Goal: Task Accomplishment & Management: Complete application form

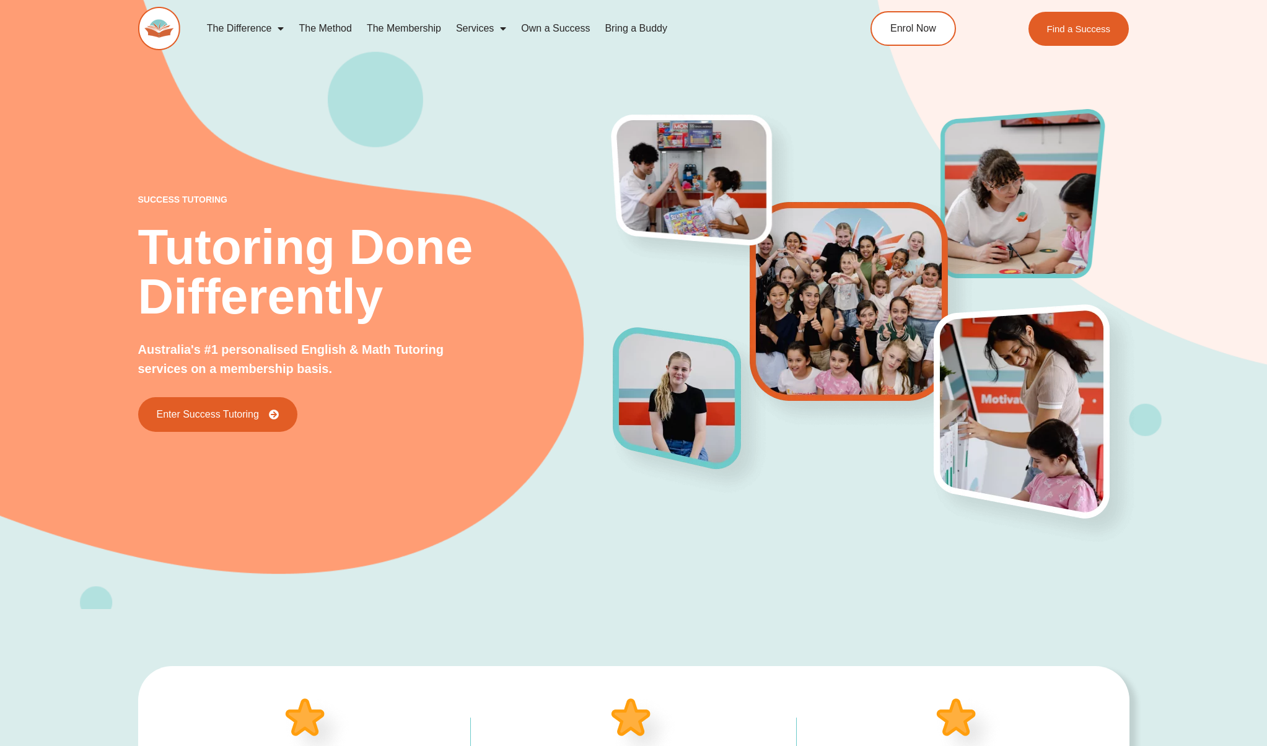
click at [398, 30] on link "The Membership" at bounding box center [403, 28] width 89 height 28
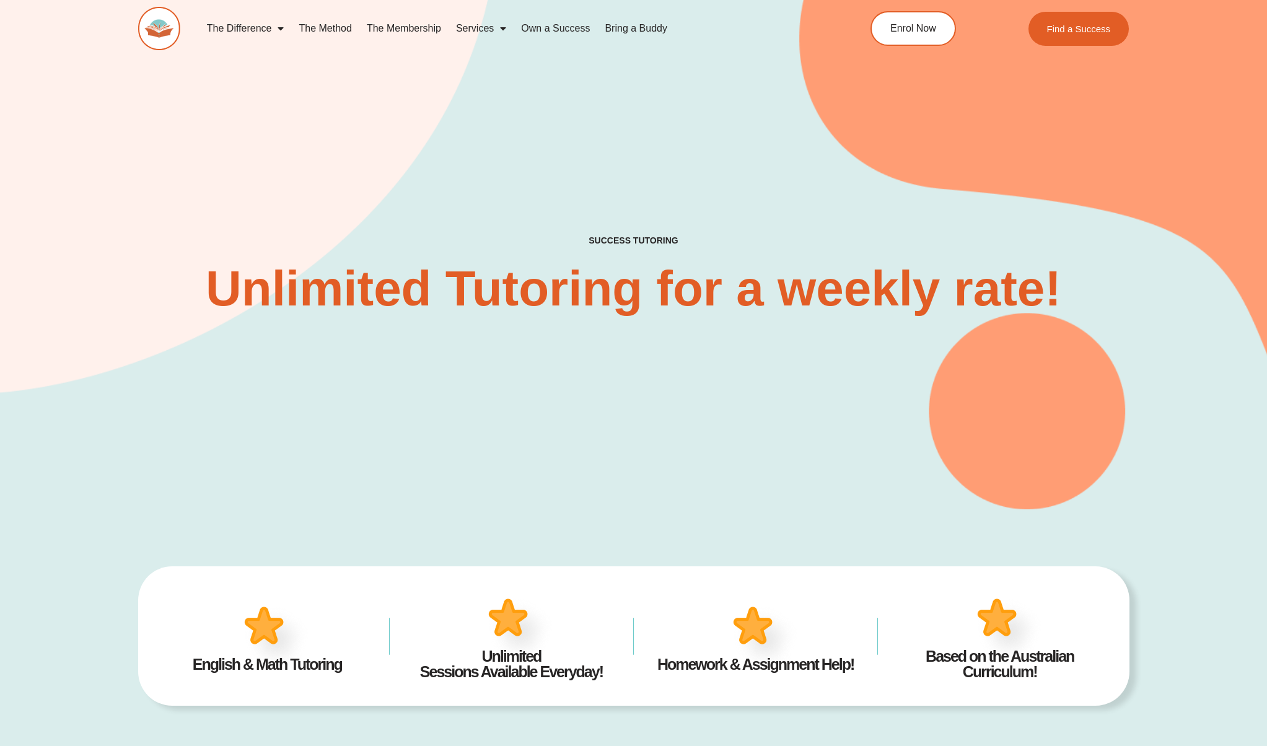
click at [493, 391] on div "SUCCESS TUTORING​ Unlimited Tutoring for a weekly rate!" at bounding box center [633, 236] width 991 height 548
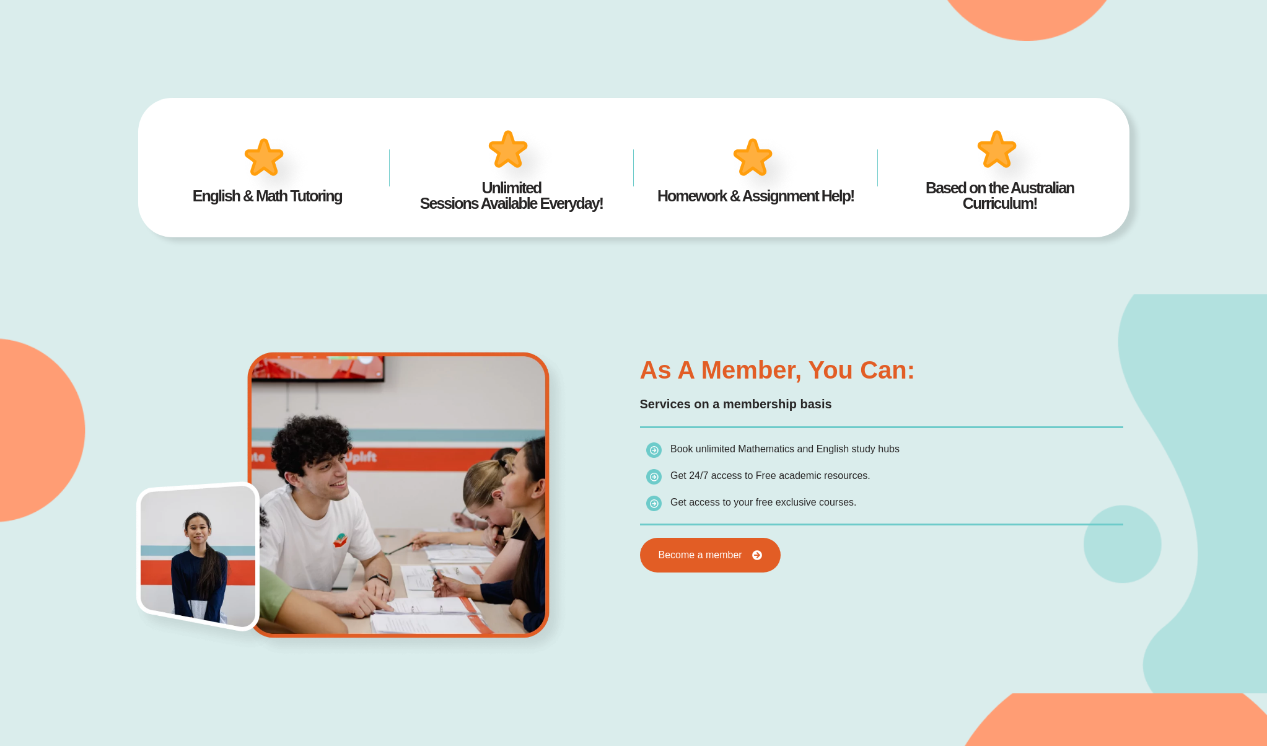
scroll to position [471, 0]
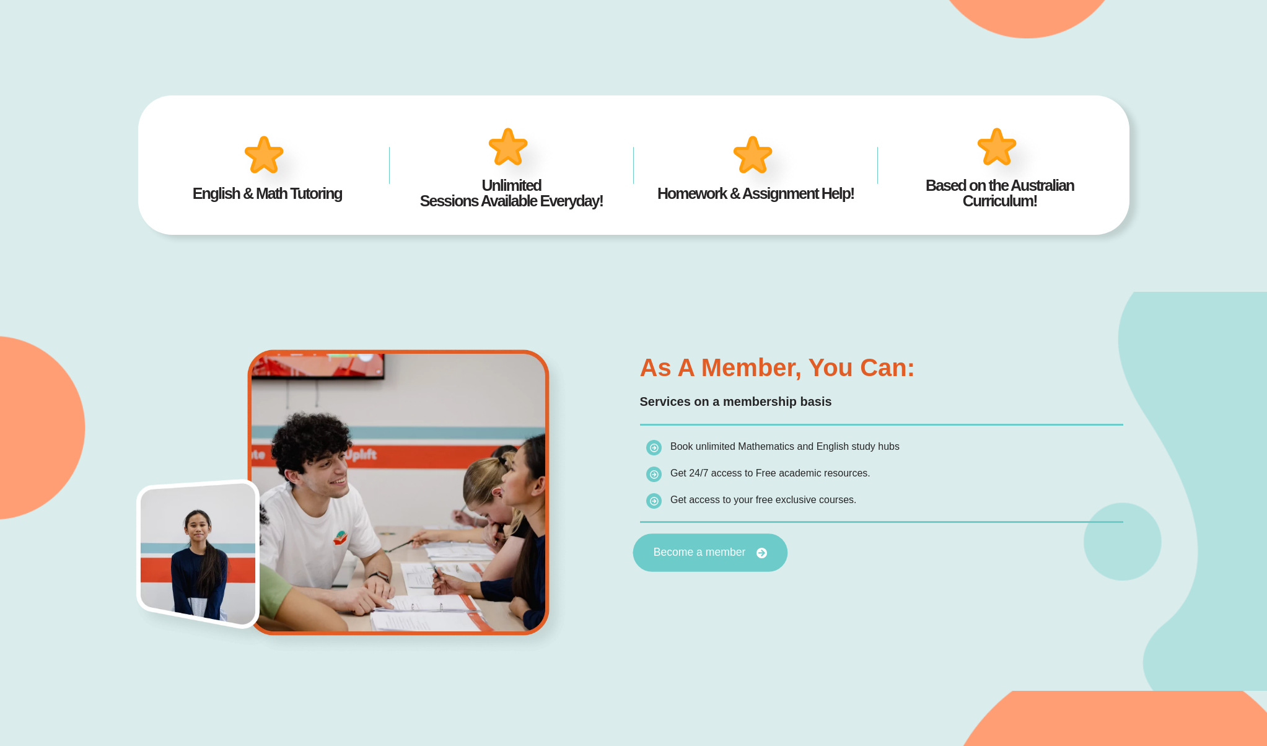
click at [705, 557] on span "Become a member" at bounding box center [699, 552] width 92 height 11
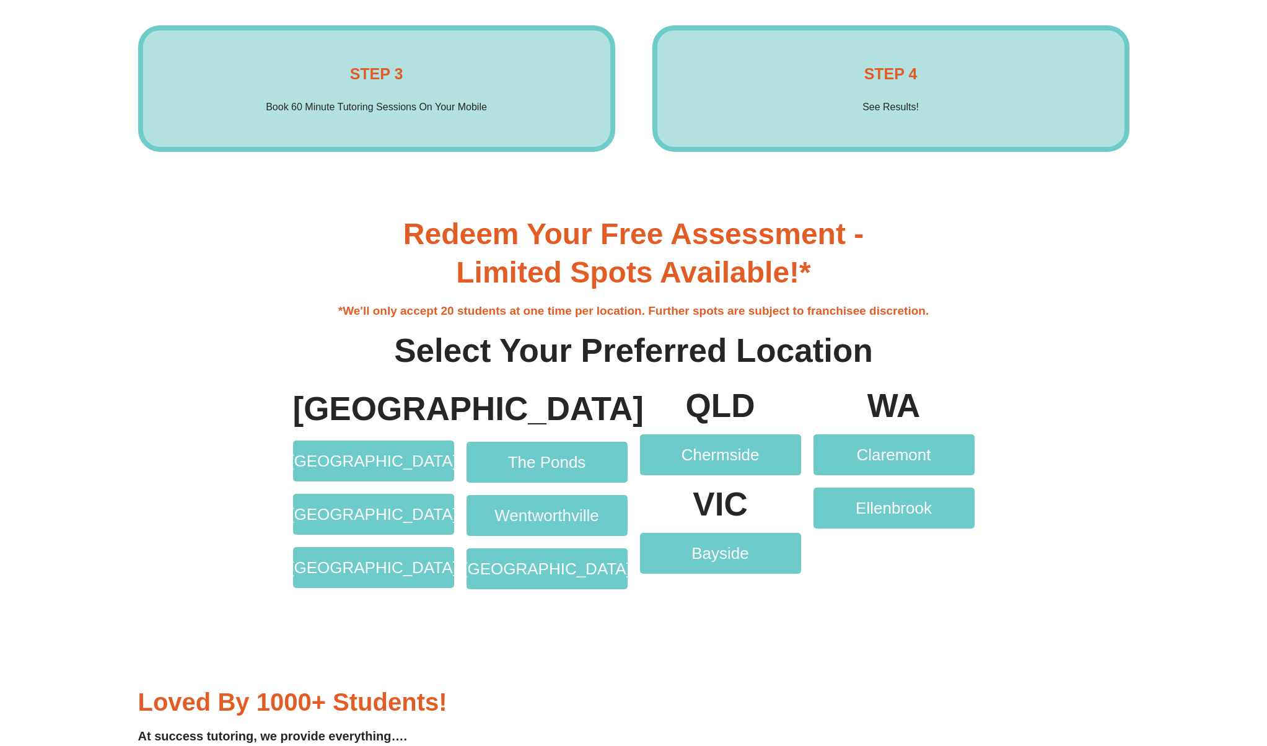
scroll to position [2670, 0]
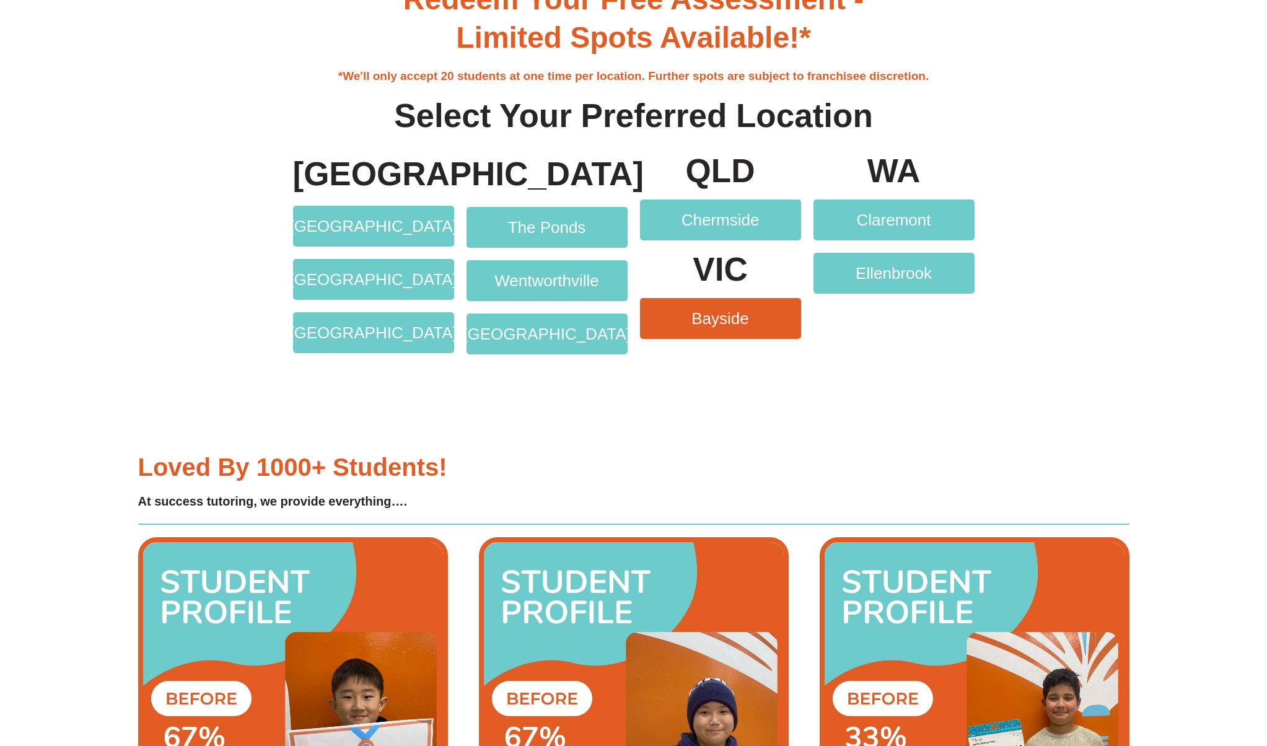
click at [737, 334] on link "Bayside" at bounding box center [720, 318] width 161 height 41
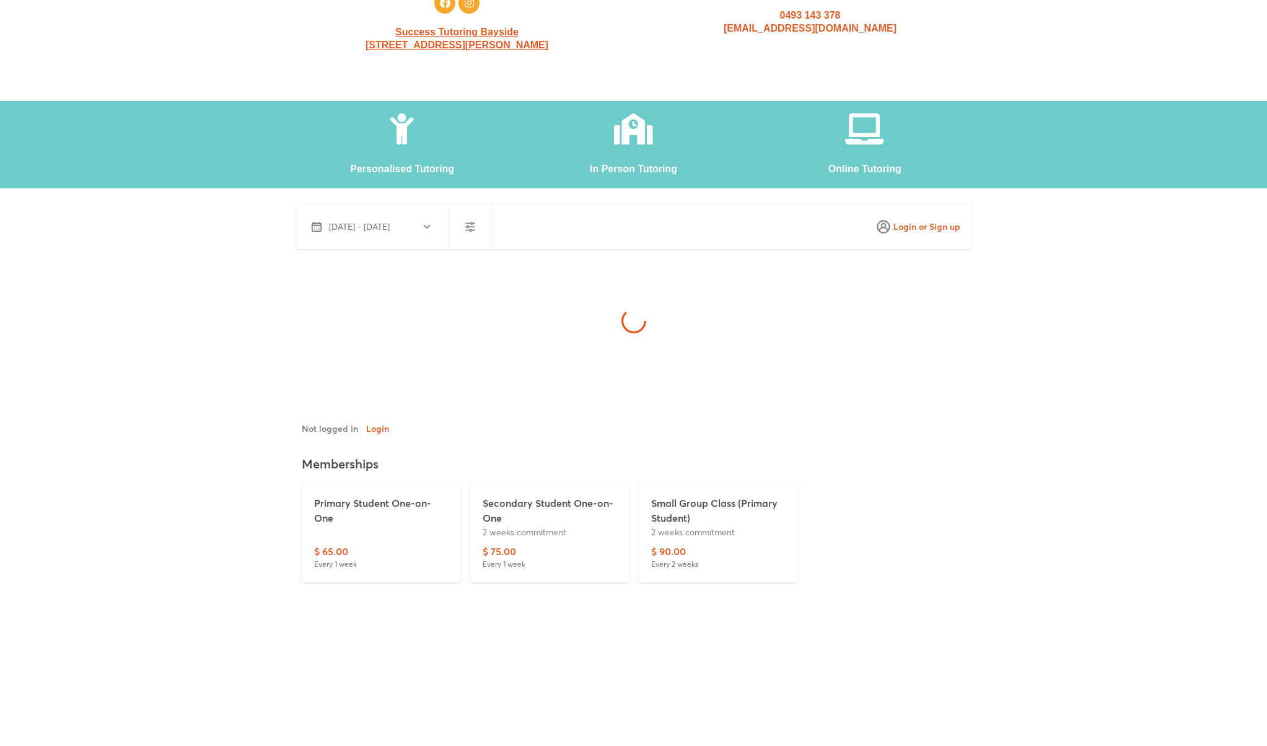
scroll to position [679, 0]
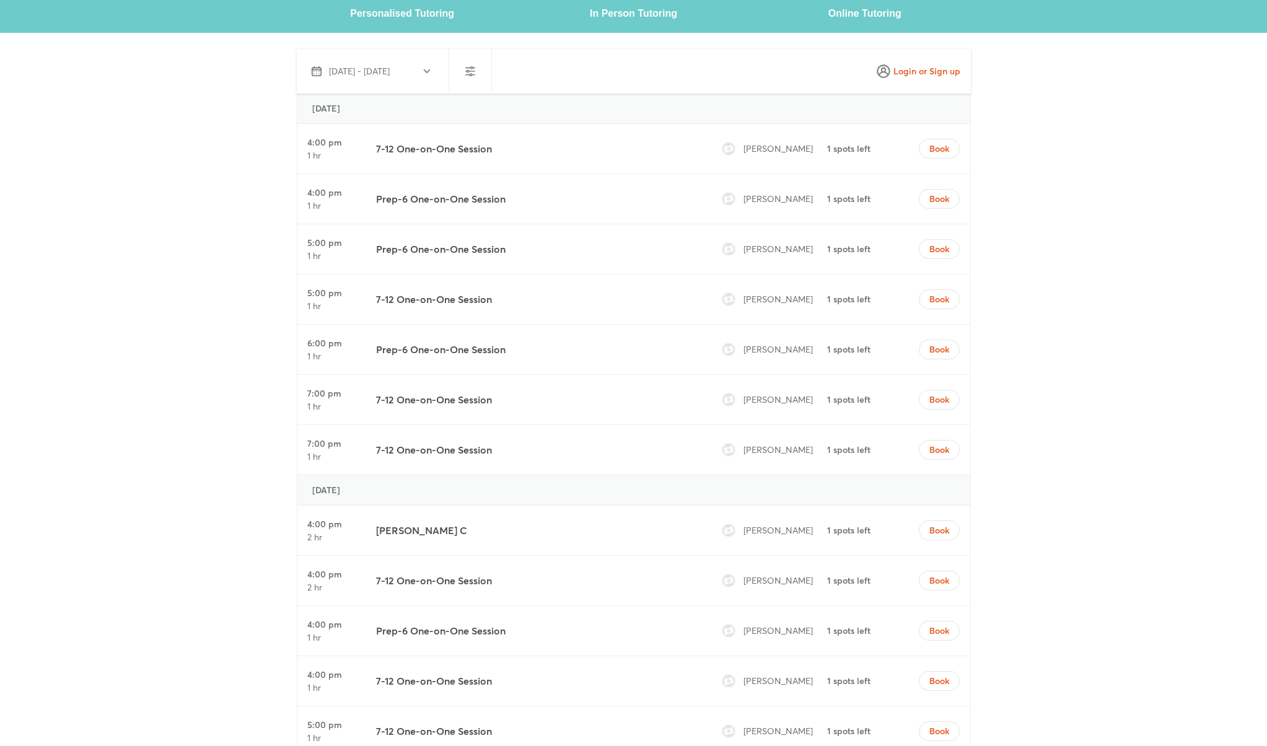
click at [411, 153] on h3 "7-12 One-on-One Session" at bounding box center [434, 148] width 116 height 15
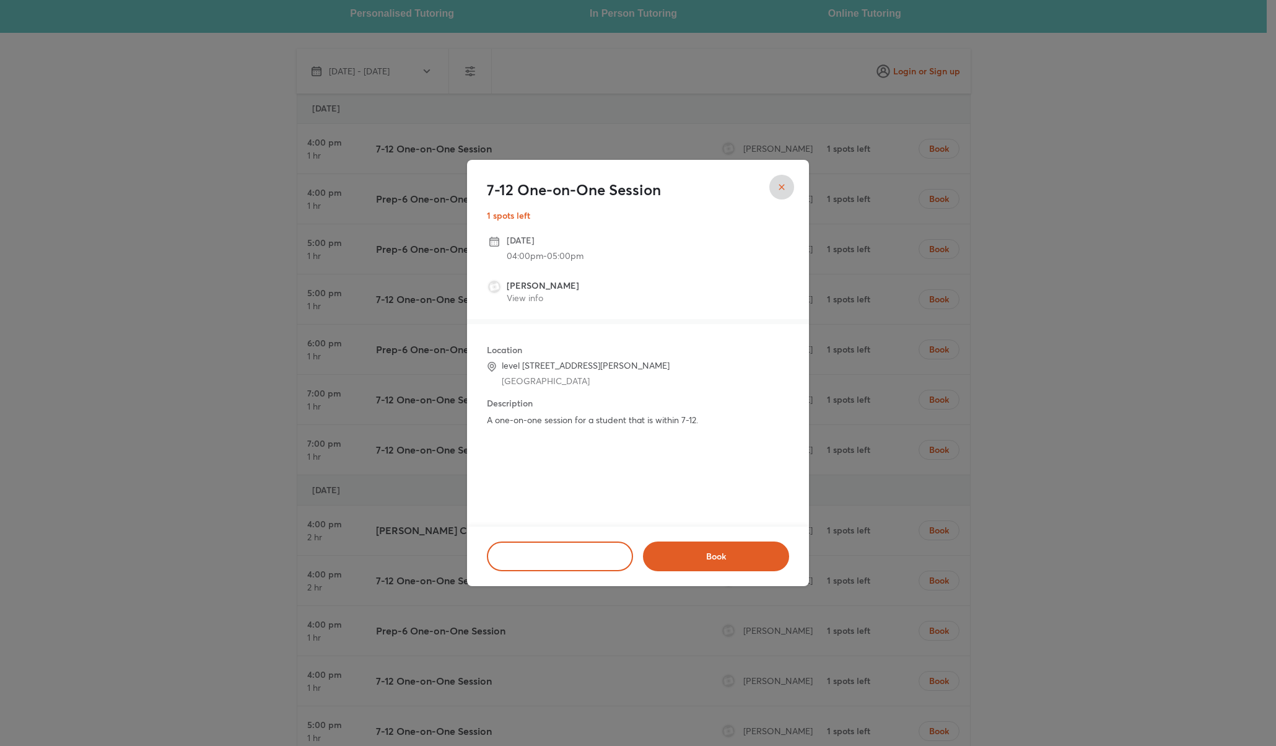
click at [780, 184] on icon "close" at bounding box center [782, 187] width 10 height 10
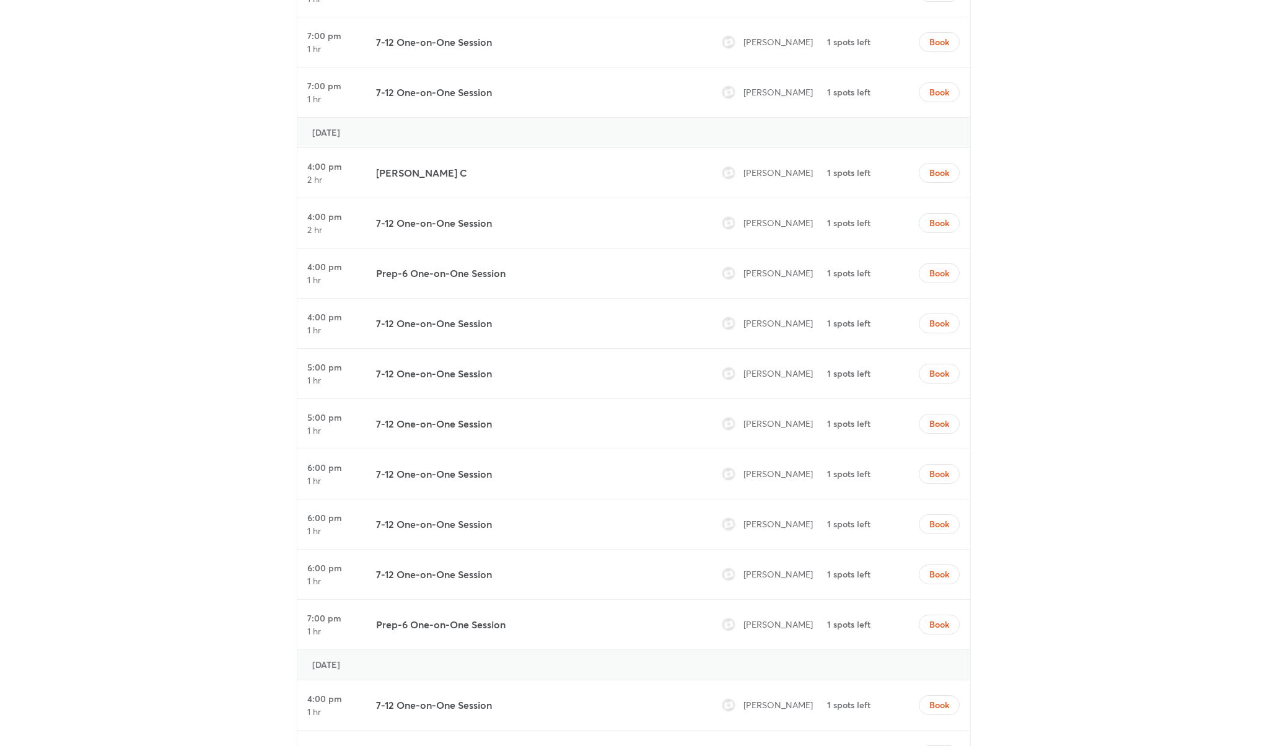
scroll to position [1234, 0]
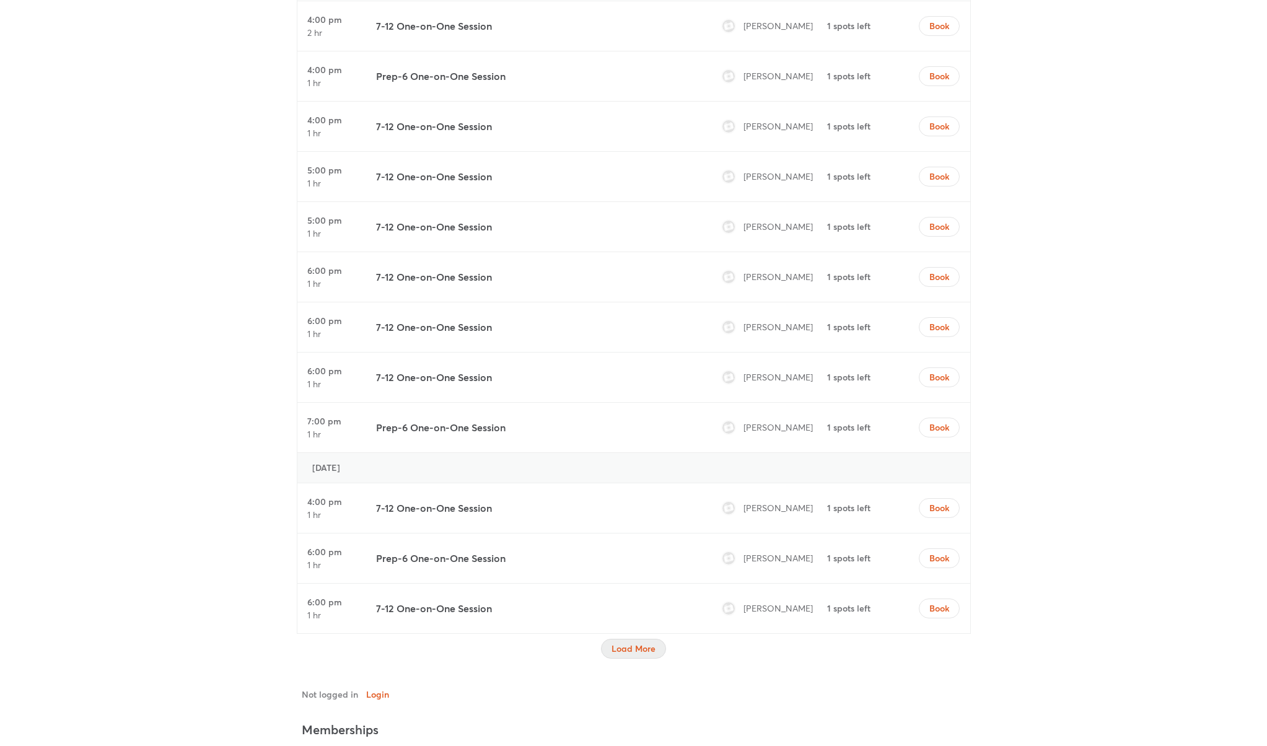
click at [648, 647] on span "Load More" at bounding box center [633, 648] width 44 height 12
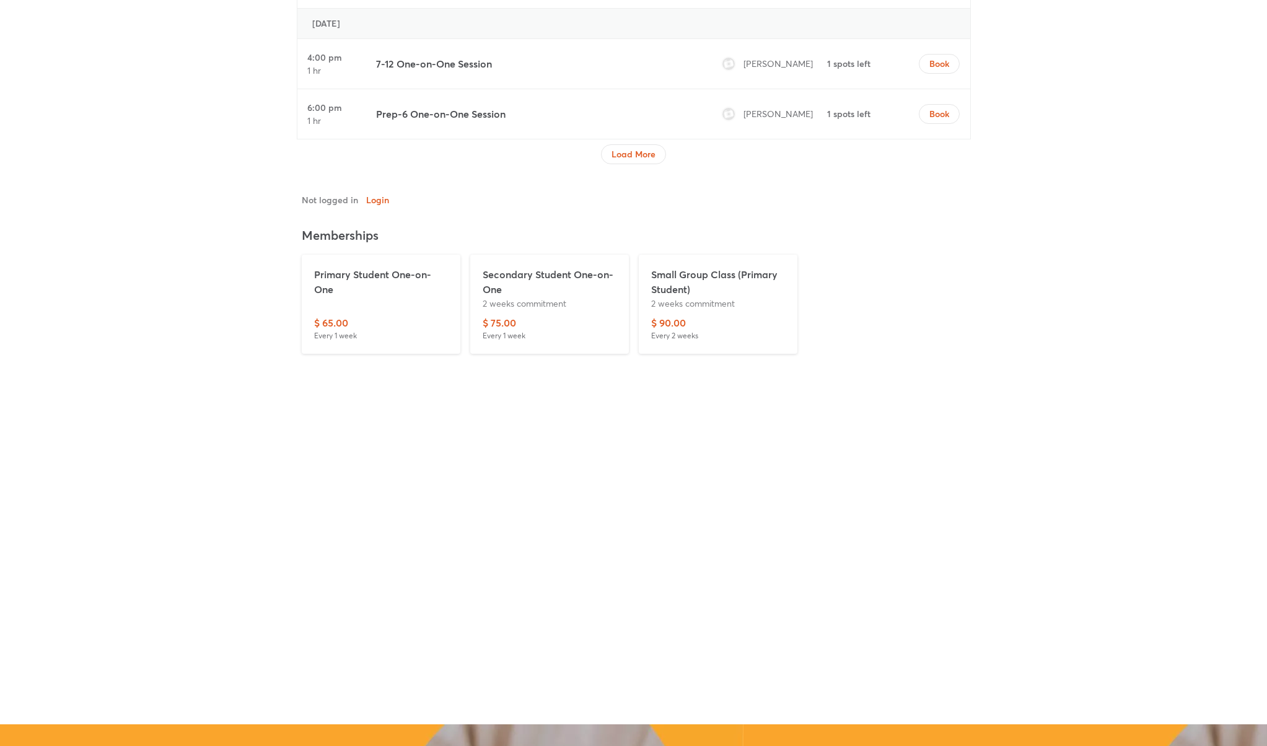
scroll to position [2660, 0]
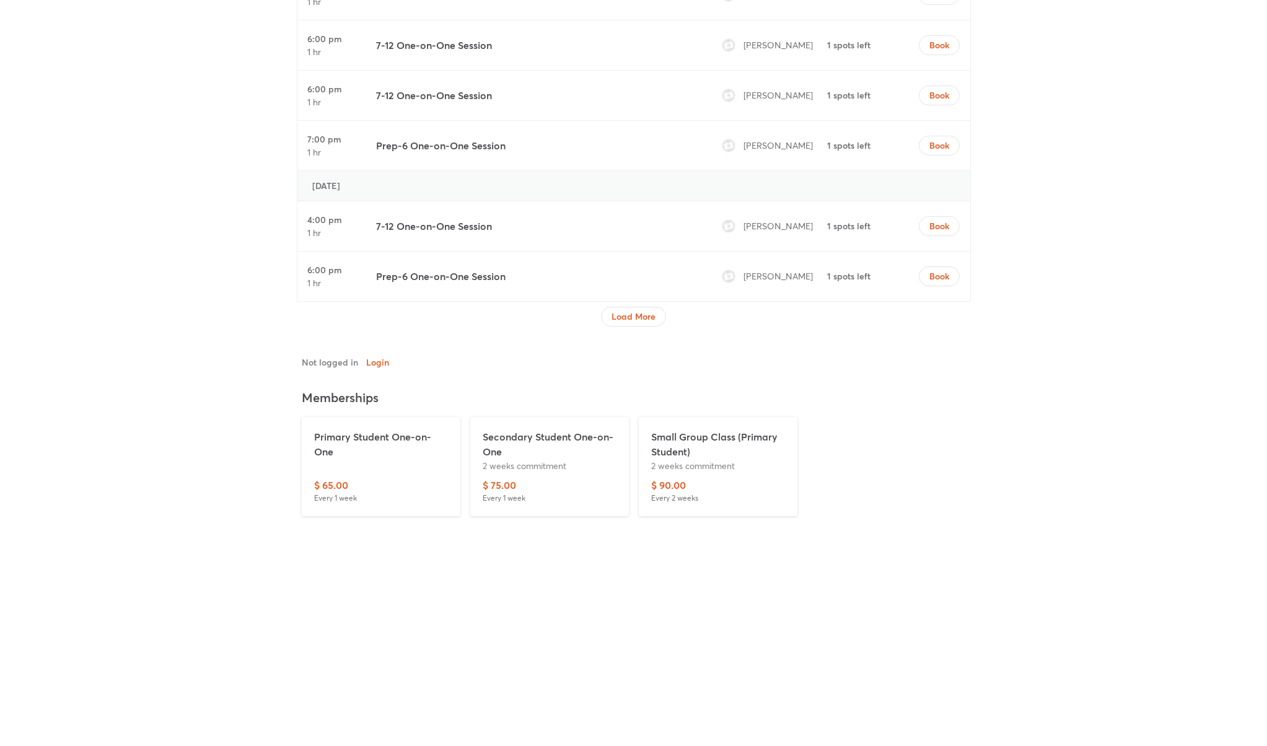
click at [360, 481] on div "$ 65.00 Every 1 week" at bounding box center [381, 491] width 134 height 26
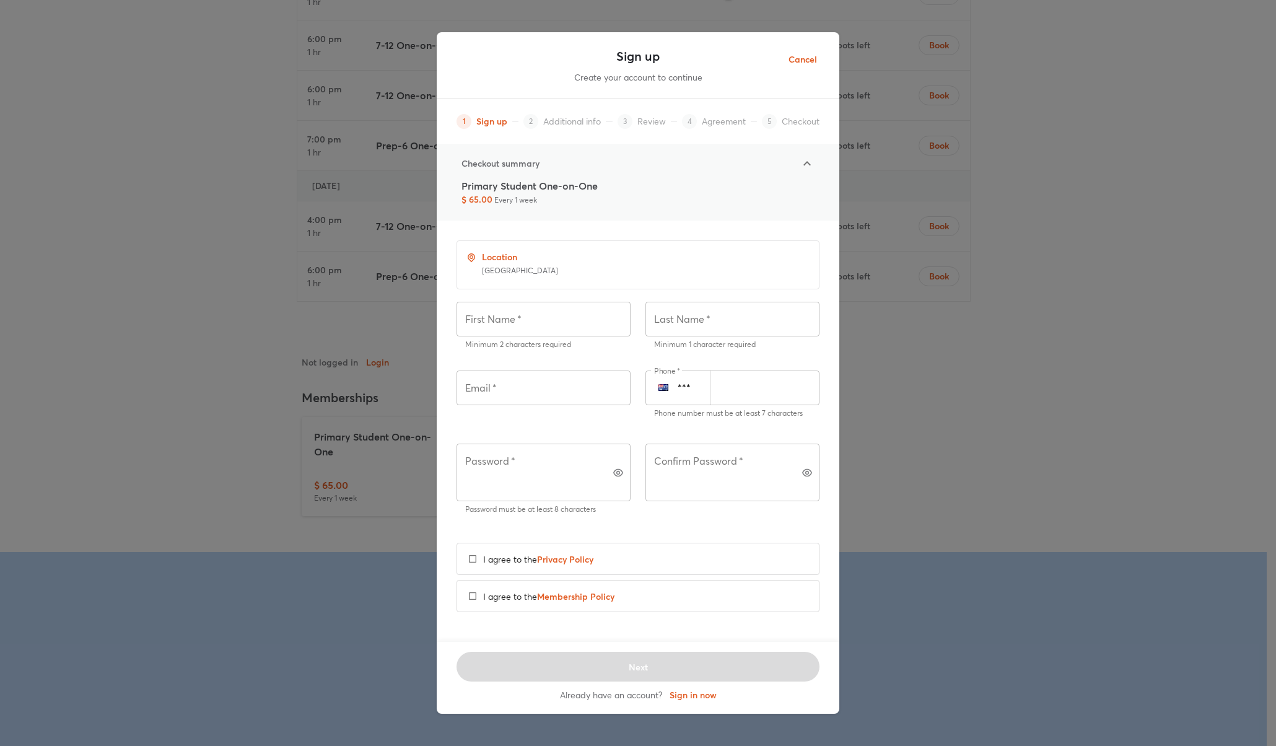
click at [803, 68] on span "Cancel" at bounding box center [802, 59] width 28 height 15
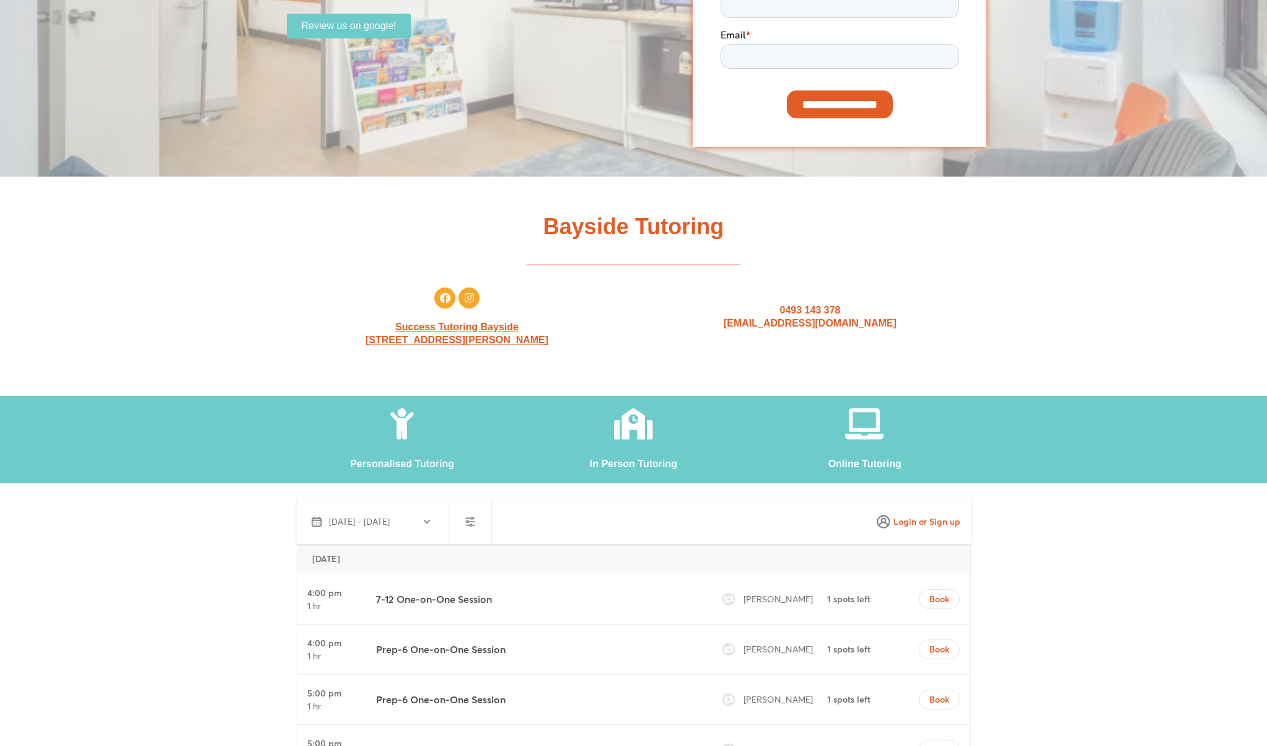
scroll to position [0, 0]
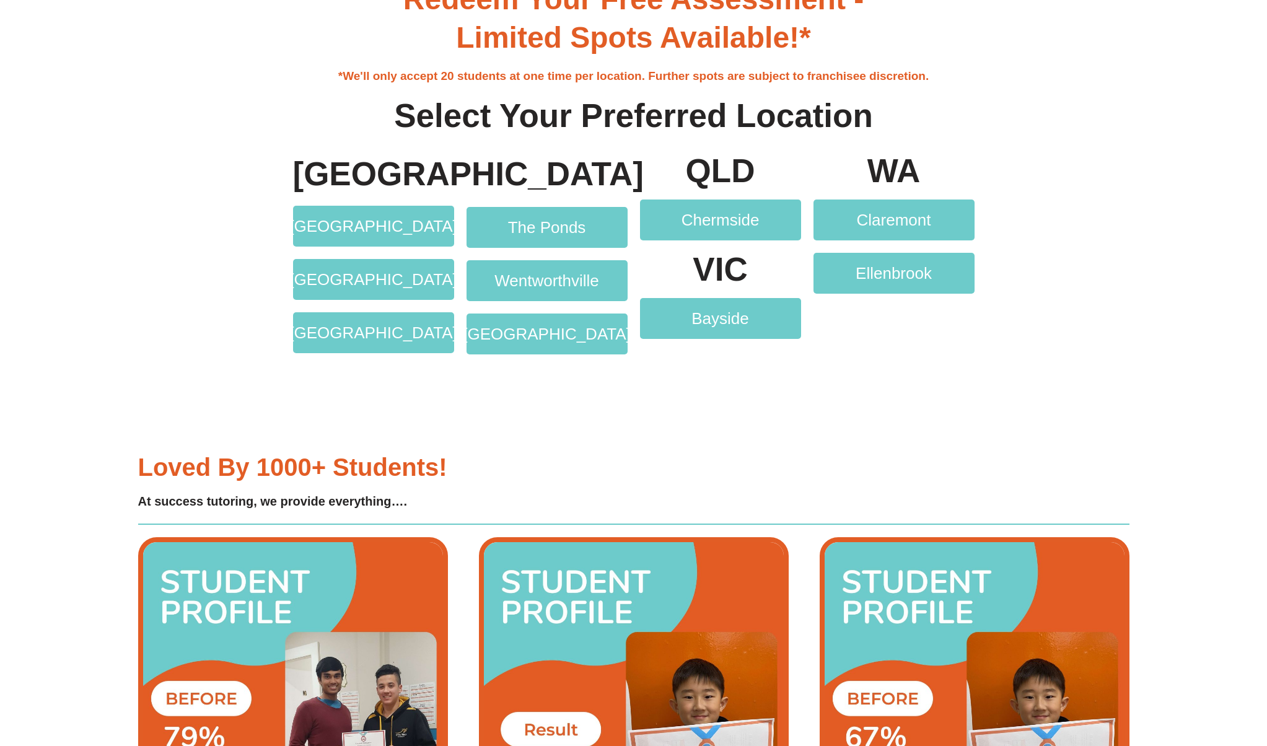
scroll to position [2670, 0]
click at [565, 282] on span "Wentworthville" at bounding box center [546, 281] width 105 height 16
click at [388, 334] on span "[GEOGRAPHIC_DATA]" at bounding box center [373, 333] width 168 height 16
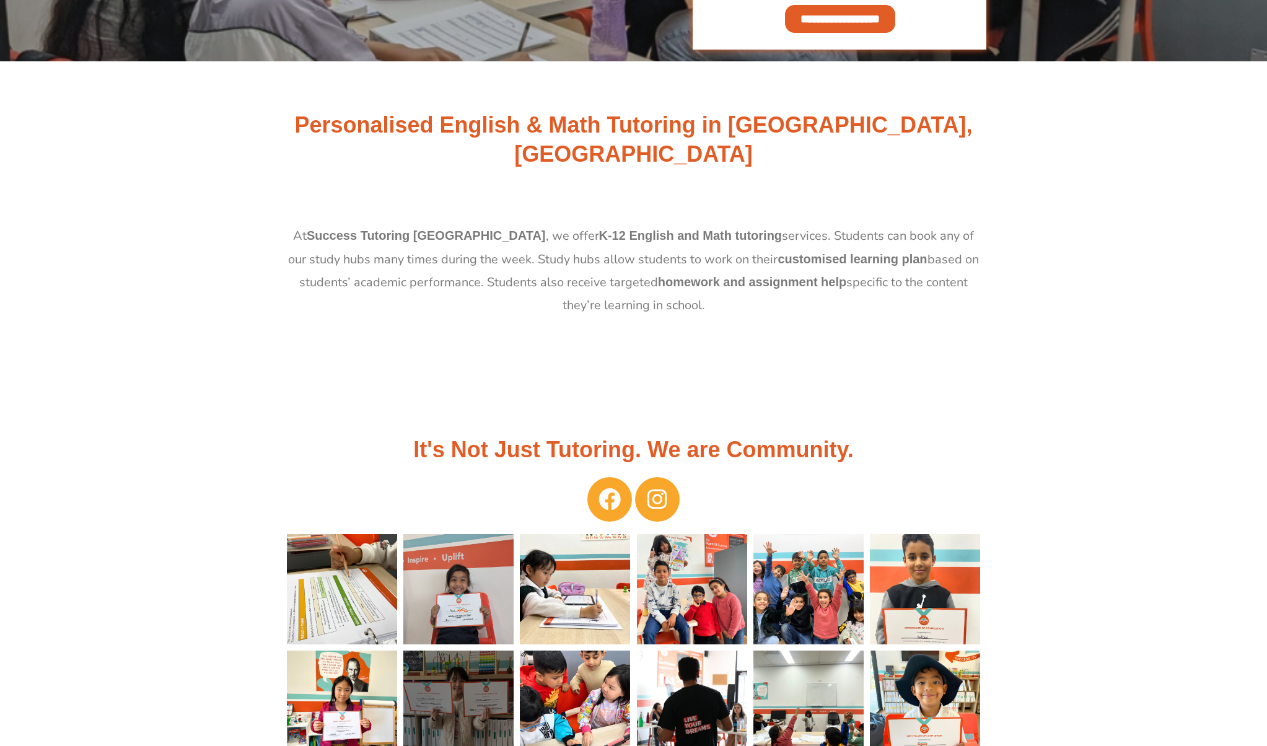
scroll to position [165, 0]
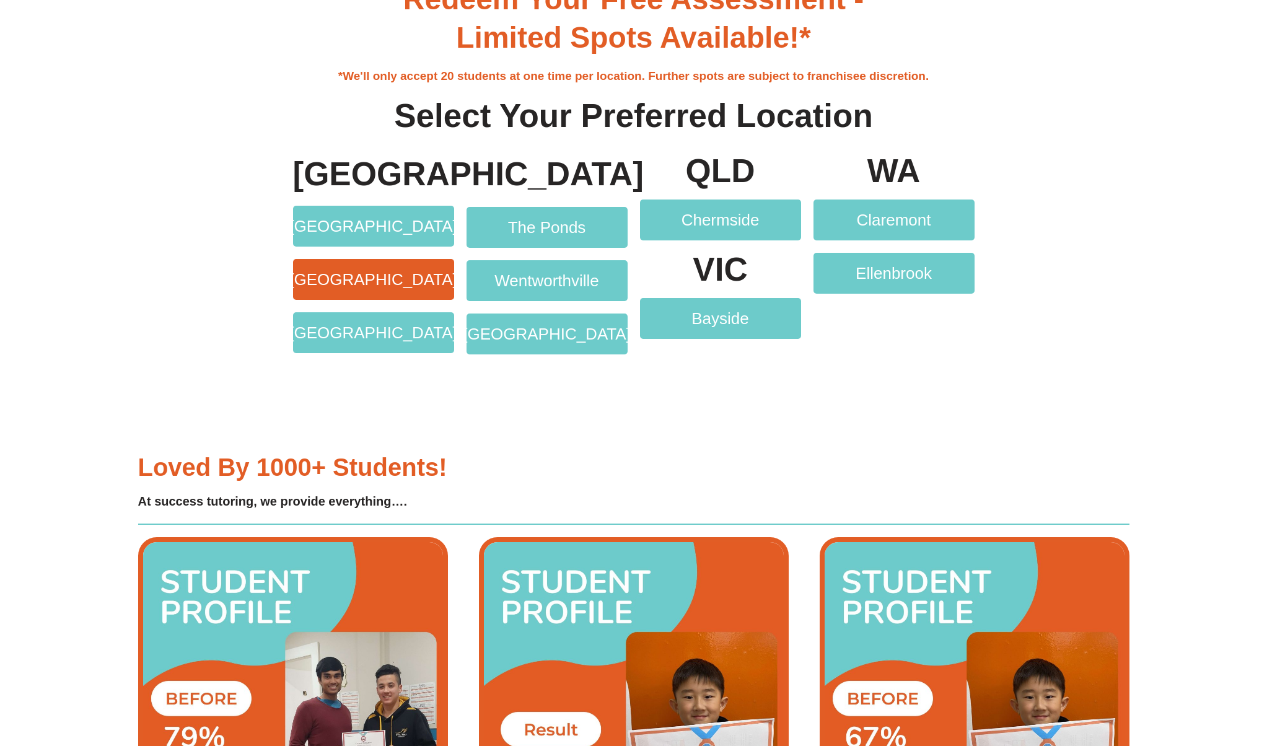
click at [377, 277] on span "[GEOGRAPHIC_DATA]" at bounding box center [373, 279] width 168 height 16
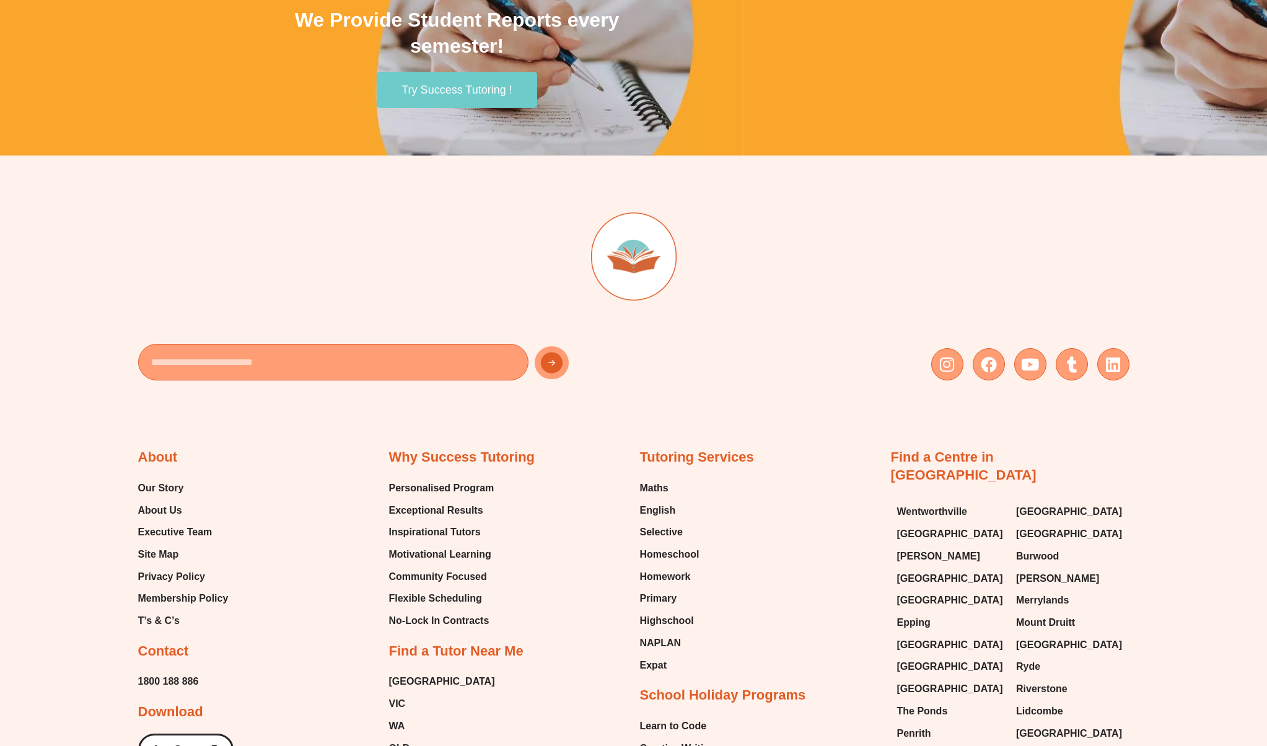
scroll to position [1806, 0]
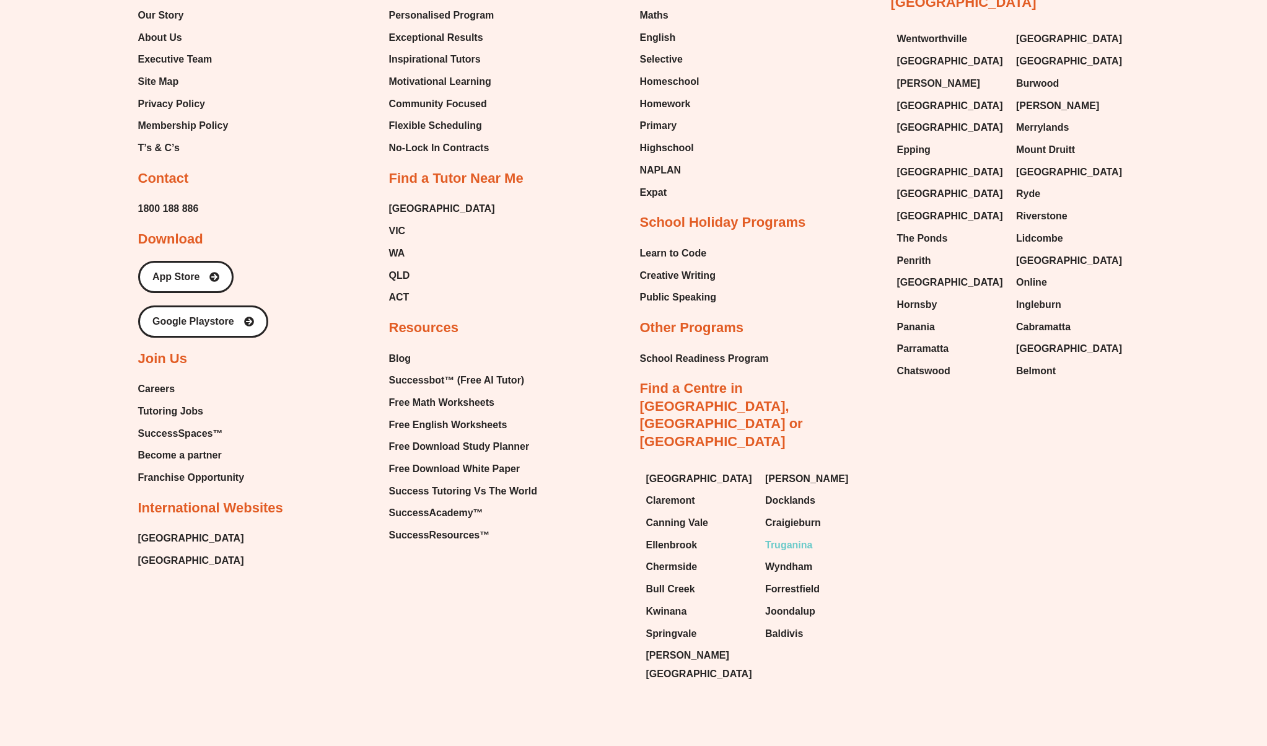
click at [790, 536] on span "Truganina" at bounding box center [788, 545] width 47 height 19
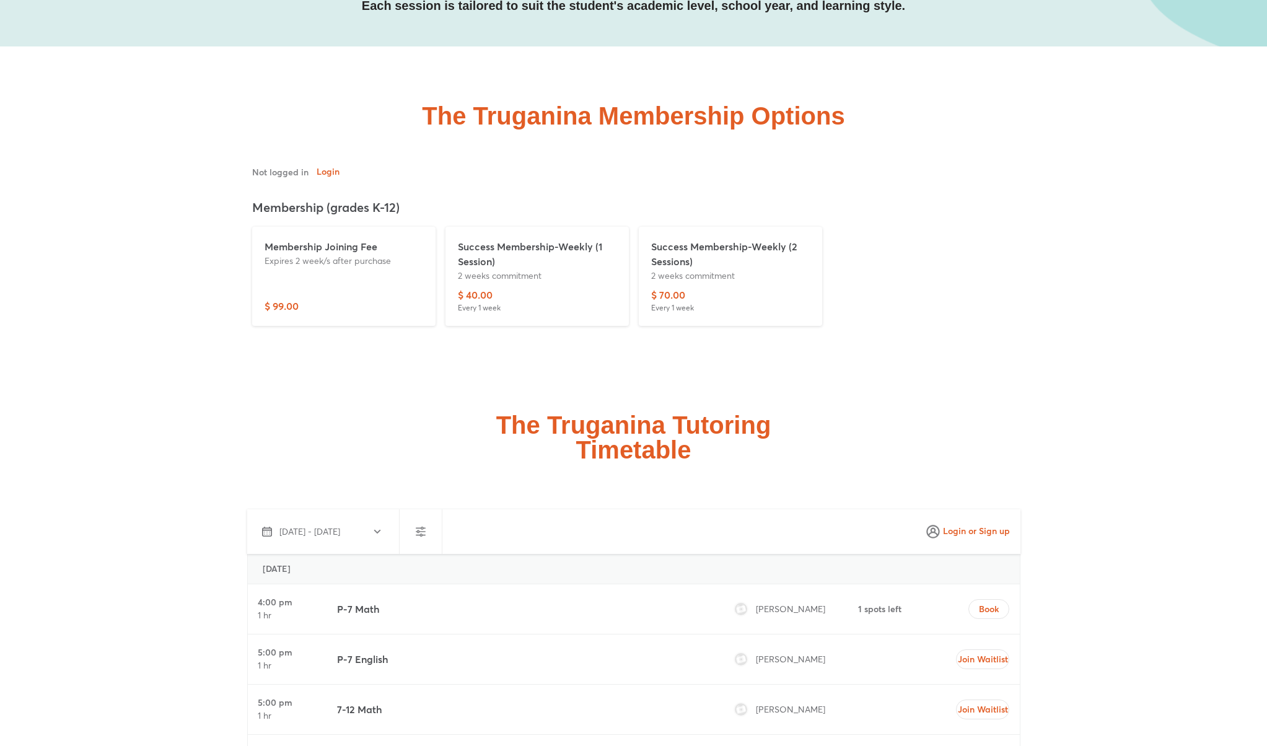
scroll to position [4275, 0]
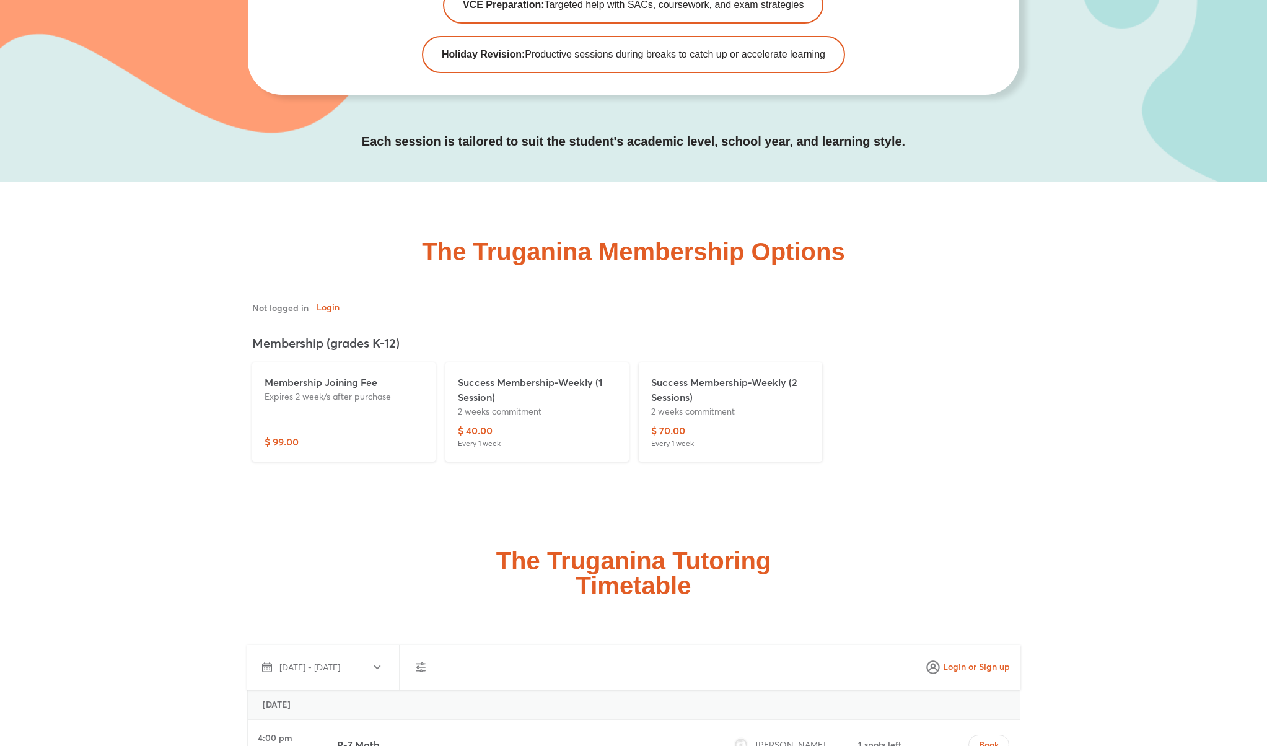
click at [359, 382] on div "Membership Joining Fee Expires 2 week/s after purchase" at bounding box center [343, 404] width 159 height 59
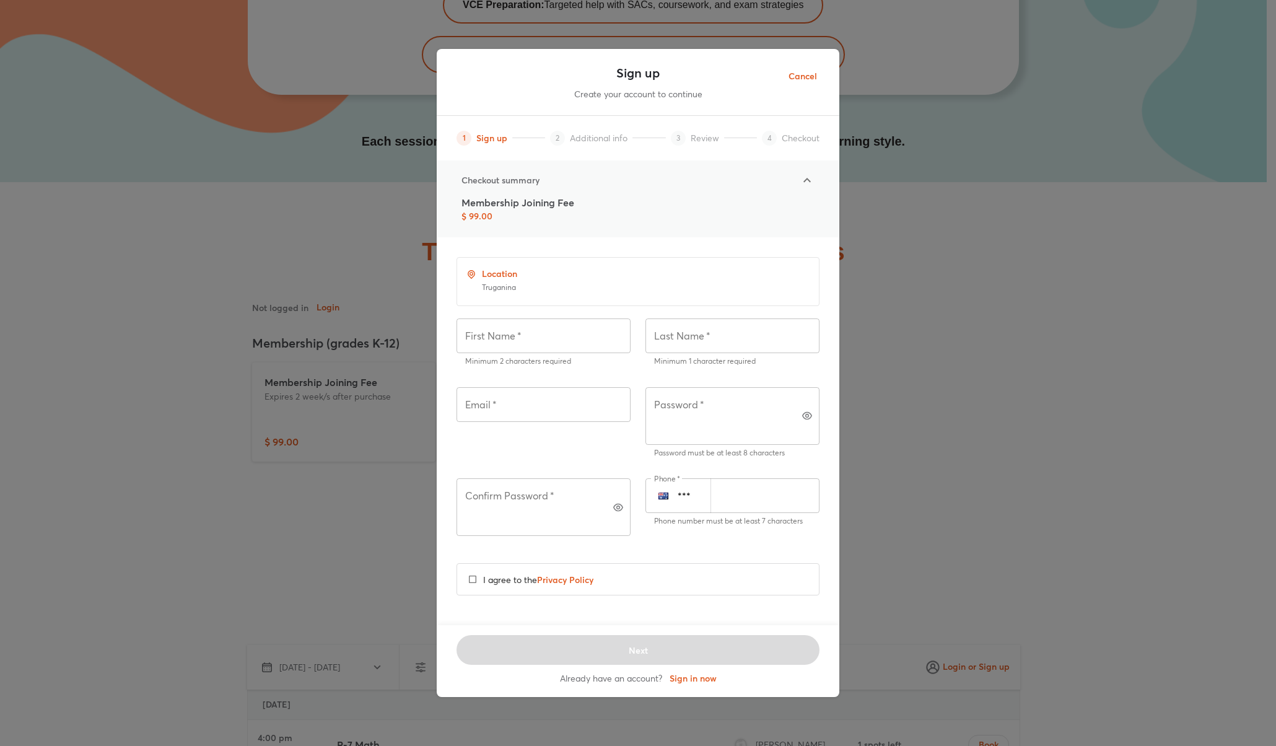
click at [808, 84] on span "Cancel" at bounding box center [802, 76] width 28 height 15
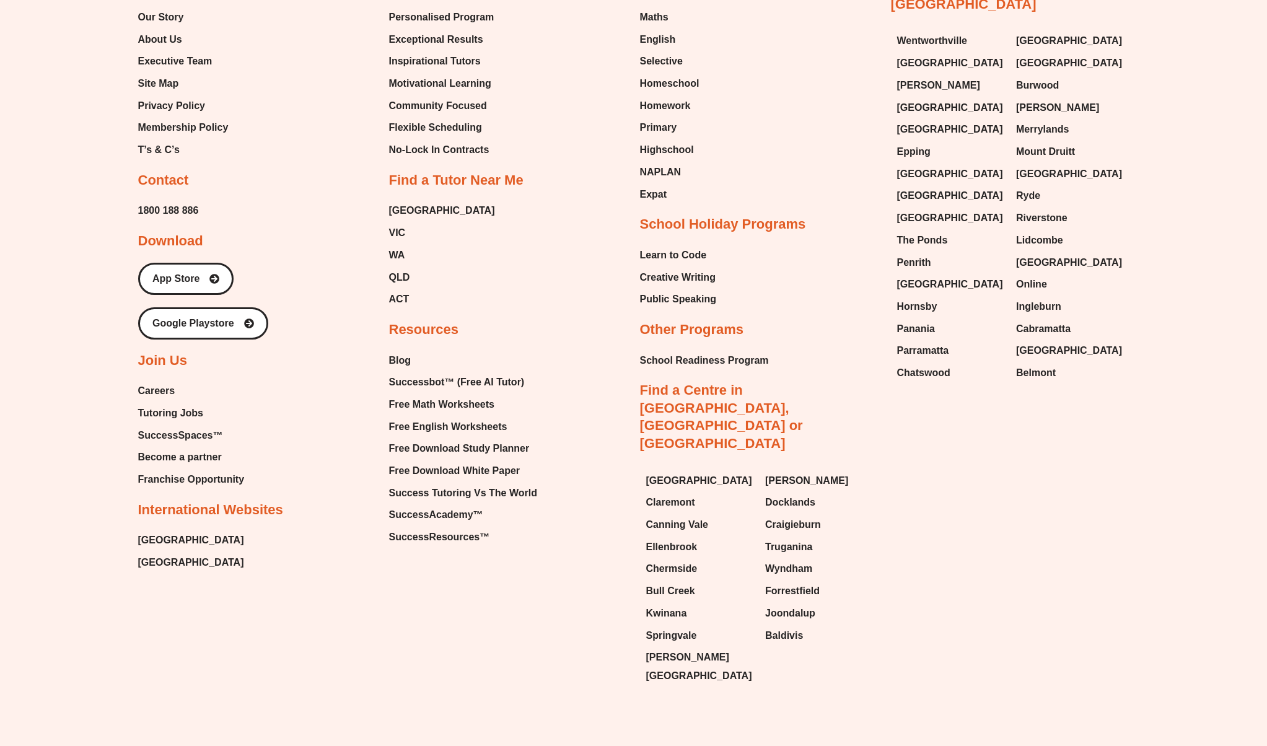
scroll to position [1806, 0]
click at [783, 513] on span "Craigieburn" at bounding box center [793, 522] width 56 height 19
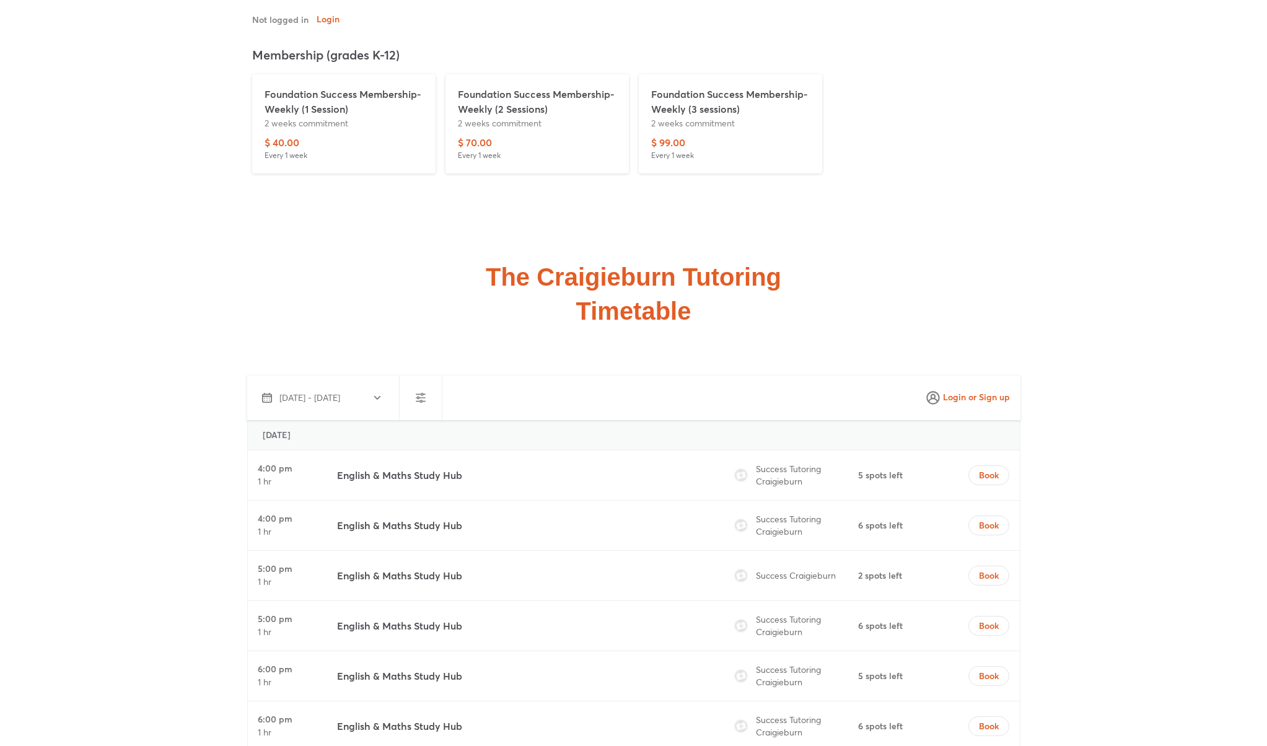
scroll to position [3704, 0]
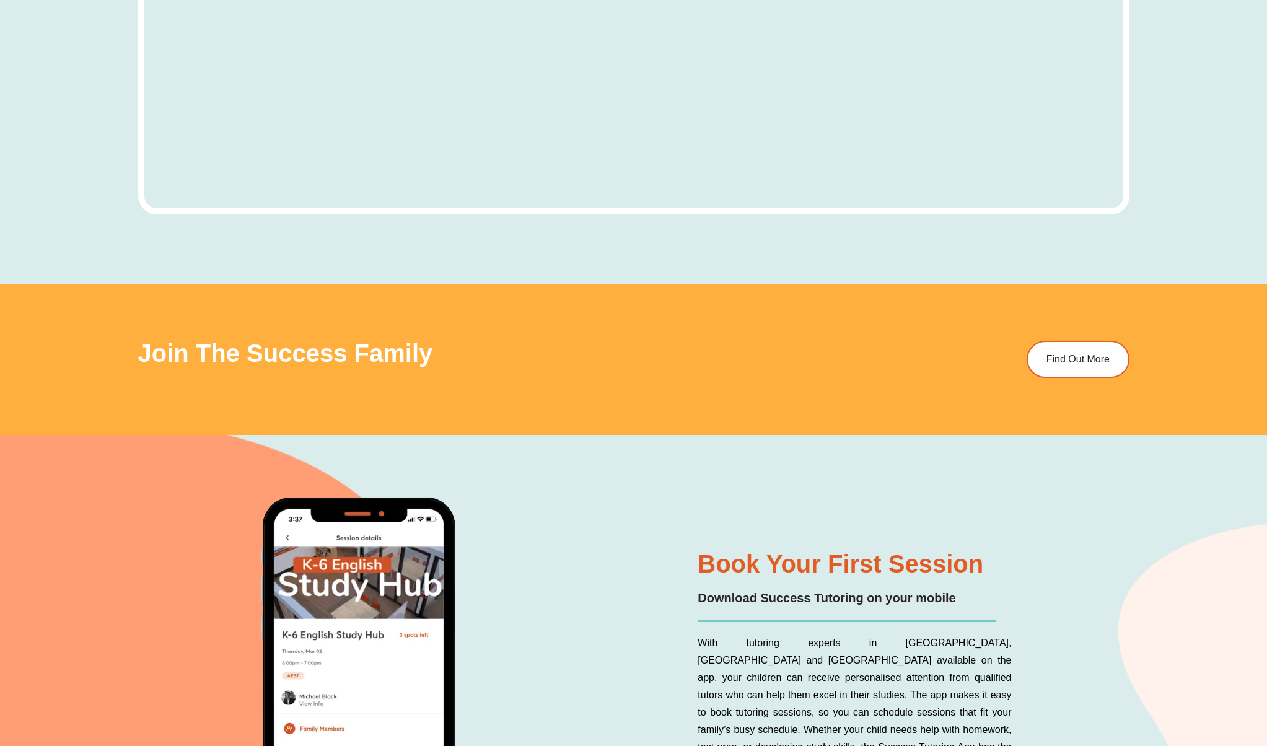
scroll to position [4781, 0]
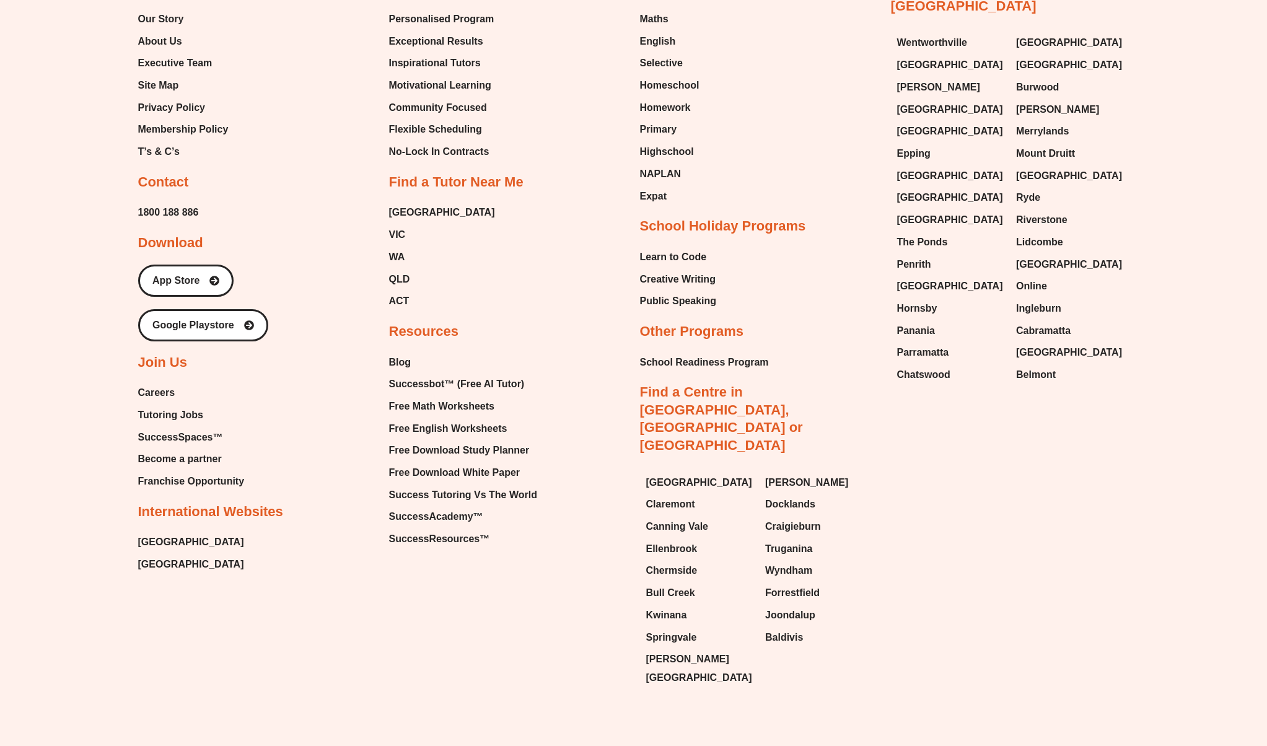
scroll to position [1806, 0]
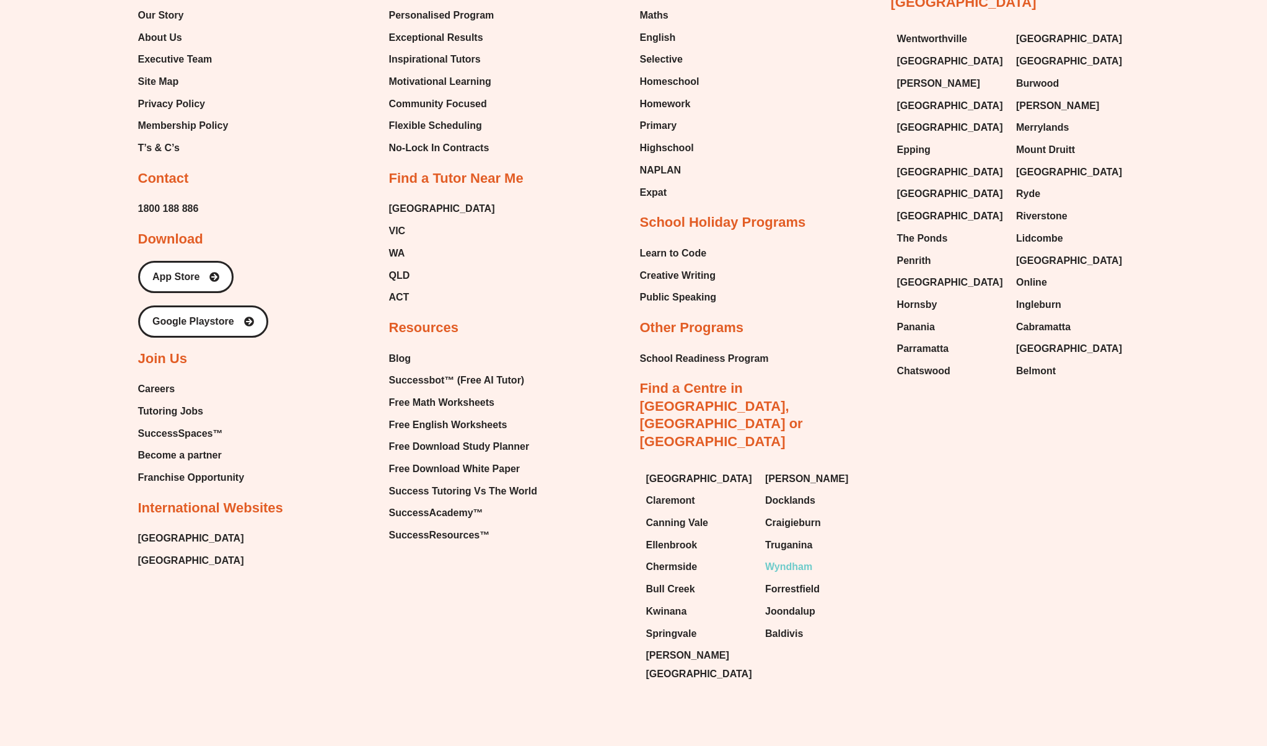
click at [804, 557] on span "Wyndham" at bounding box center [788, 566] width 47 height 19
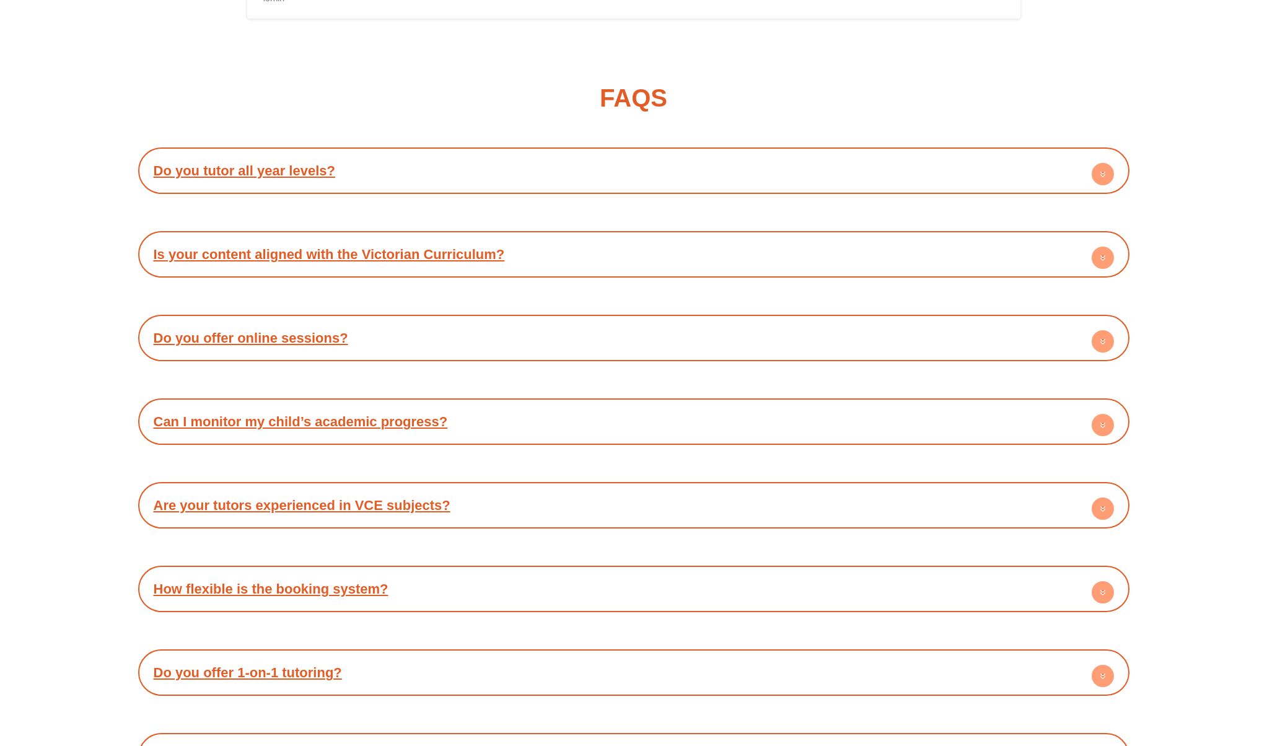
scroll to position [5461, 0]
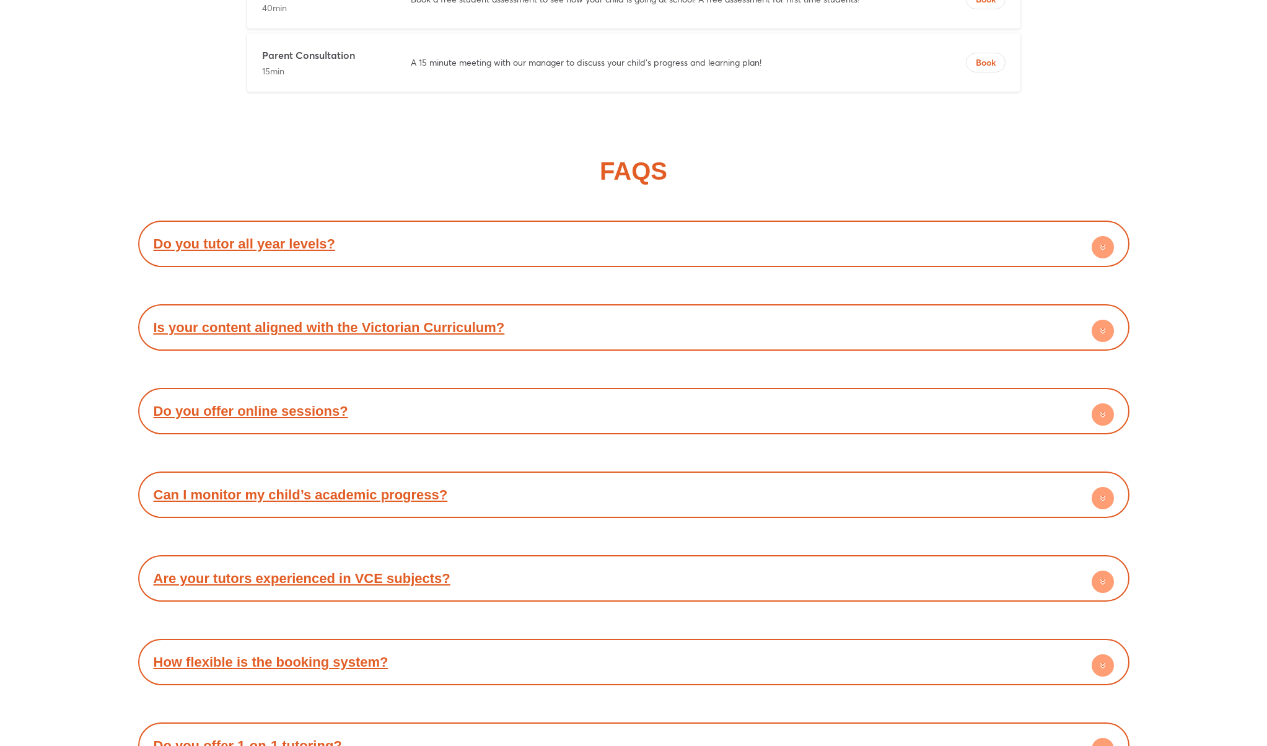
click at [86, 180] on div "FAQS Do you tutor all year levels? Yes — we support students from Prep through …" at bounding box center [633, 506] width 1267 height 808
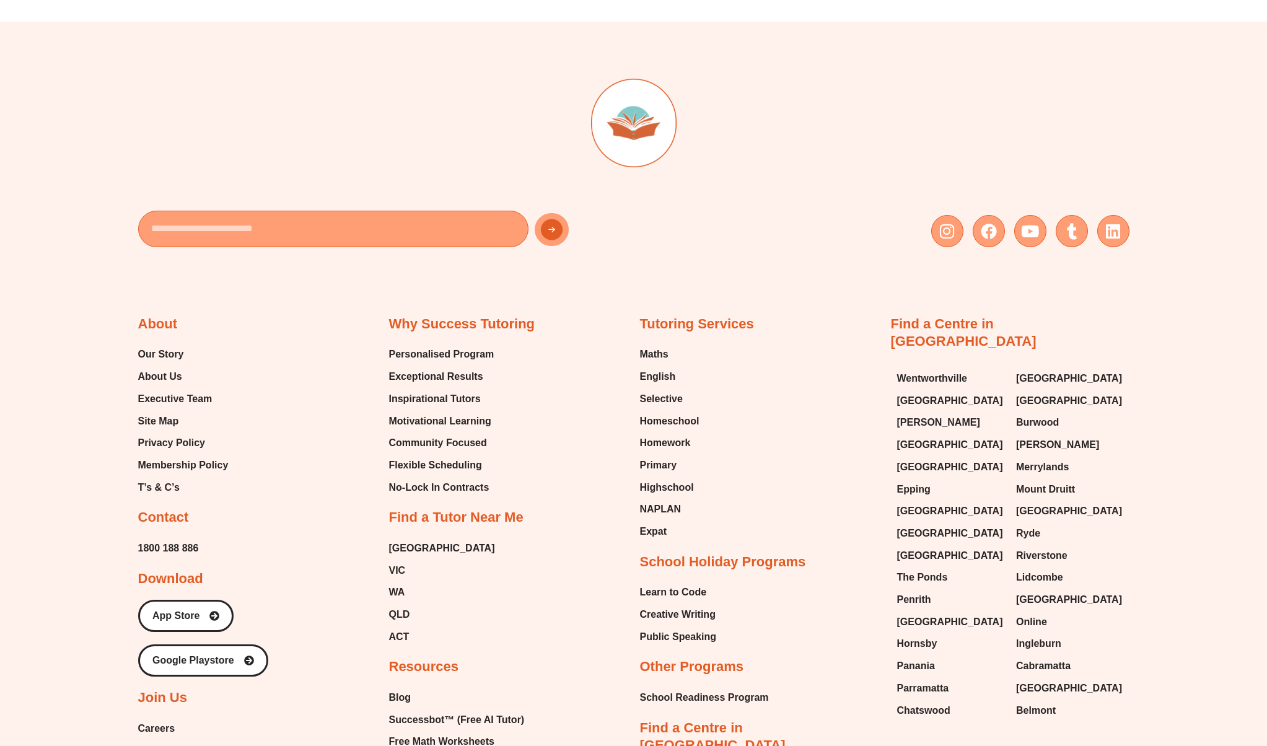
scroll to position [6756, 0]
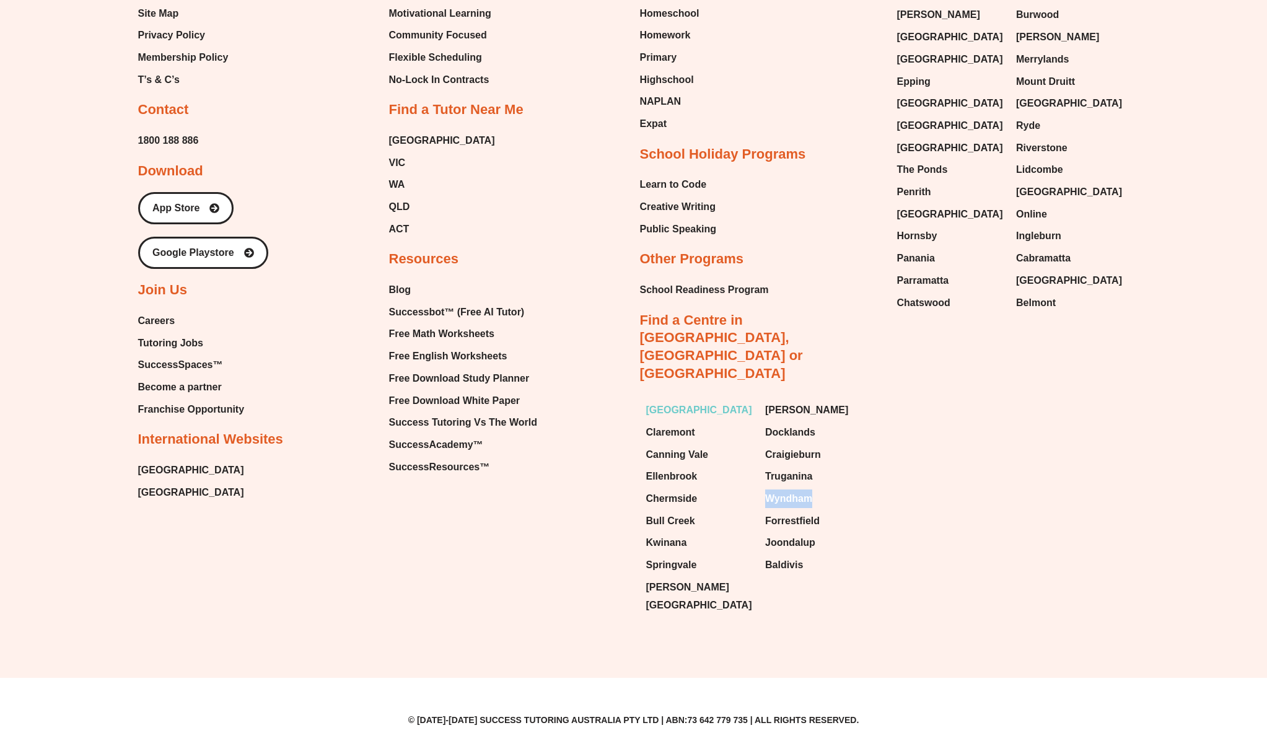
click at [671, 409] on span "[GEOGRAPHIC_DATA]" at bounding box center [699, 410] width 106 height 19
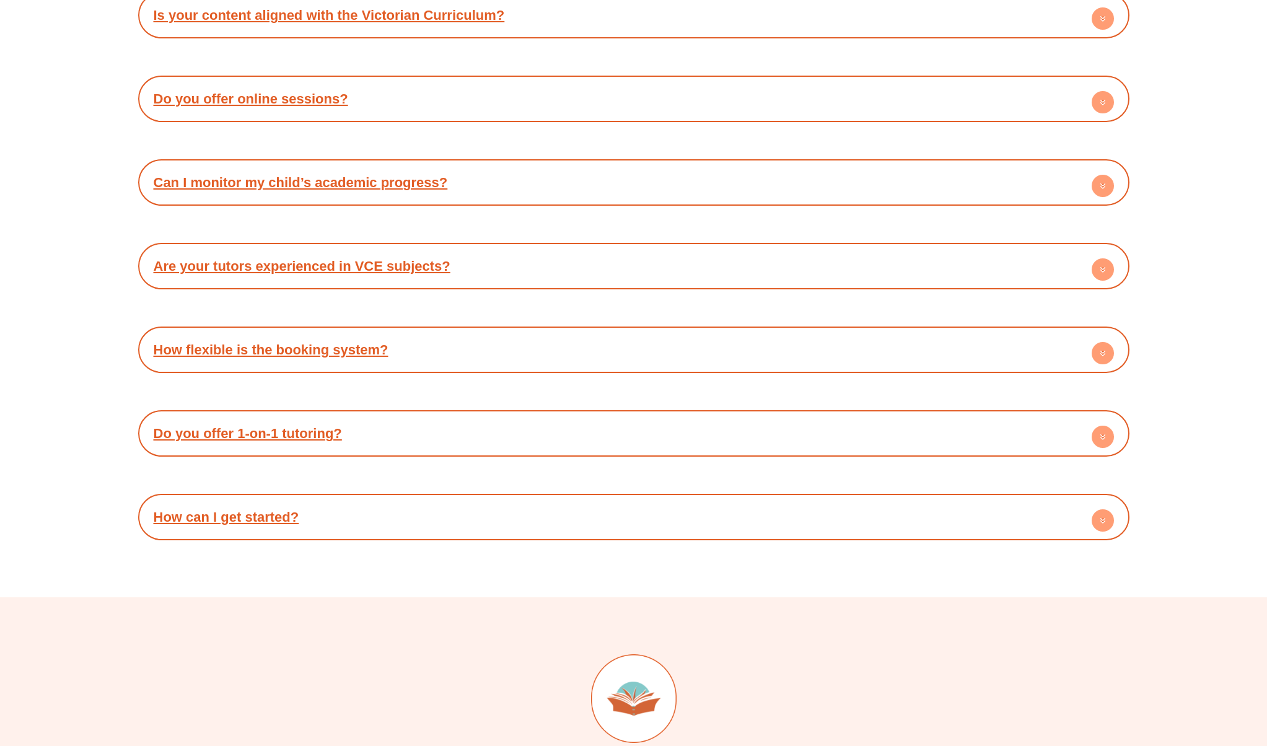
scroll to position [6210, 0]
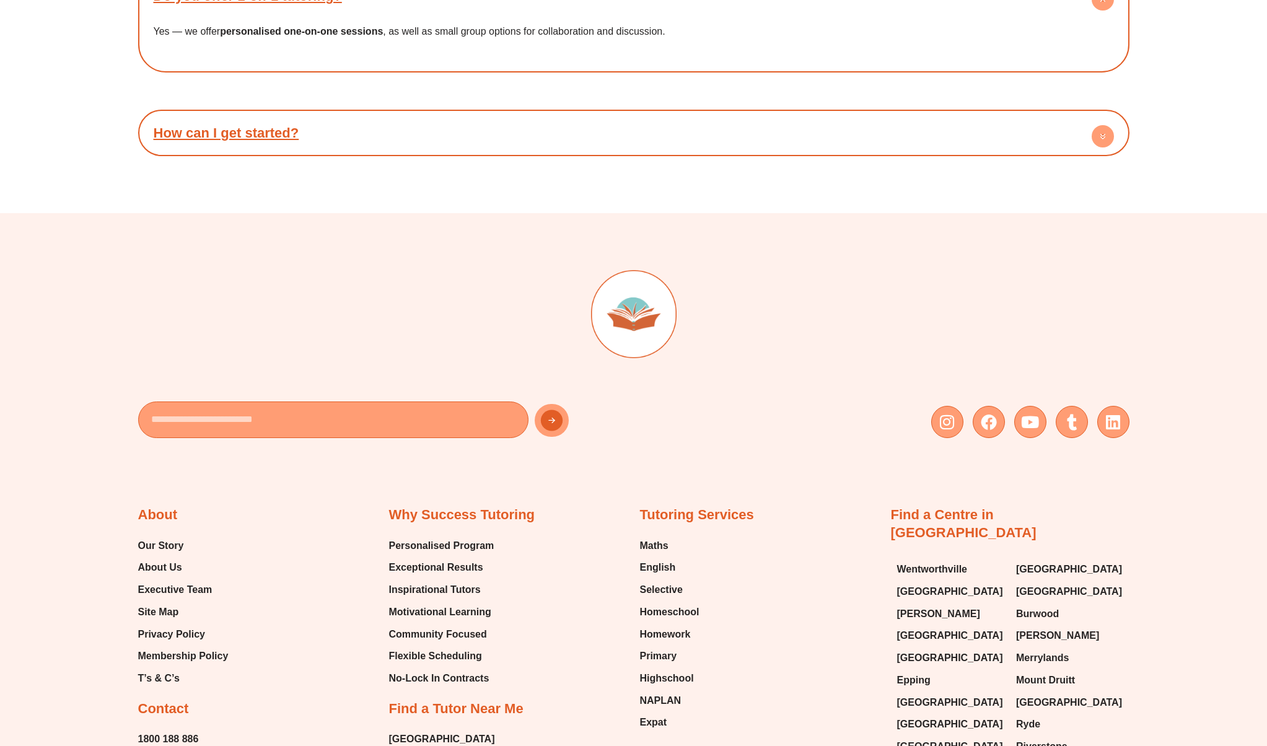
click at [364, 353] on div at bounding box center [633, 330] width 991 height 120
click at [343, 301] on div "Email Instagram Facebook Youtube Tumblr Linkedin About Our Story About Us Execu…" at bounding box center [633, 744] width 991 height 1063
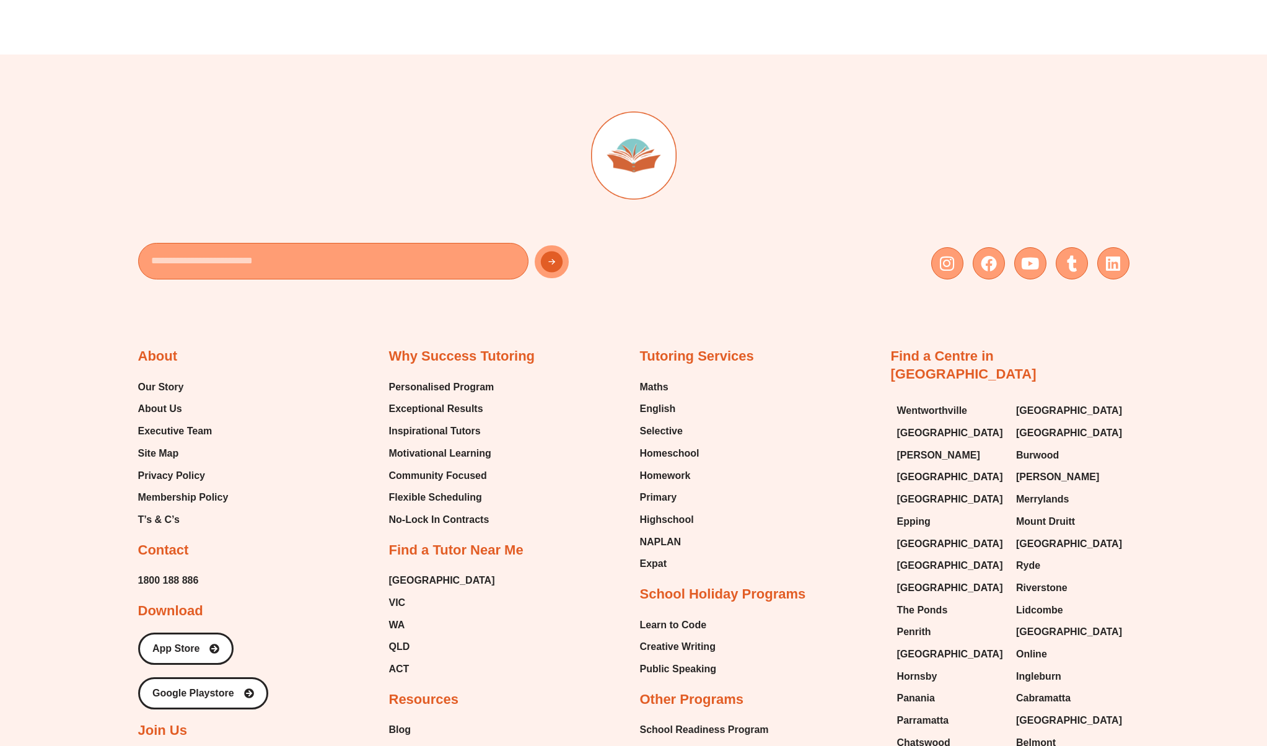
scroll to position [6748, 0]
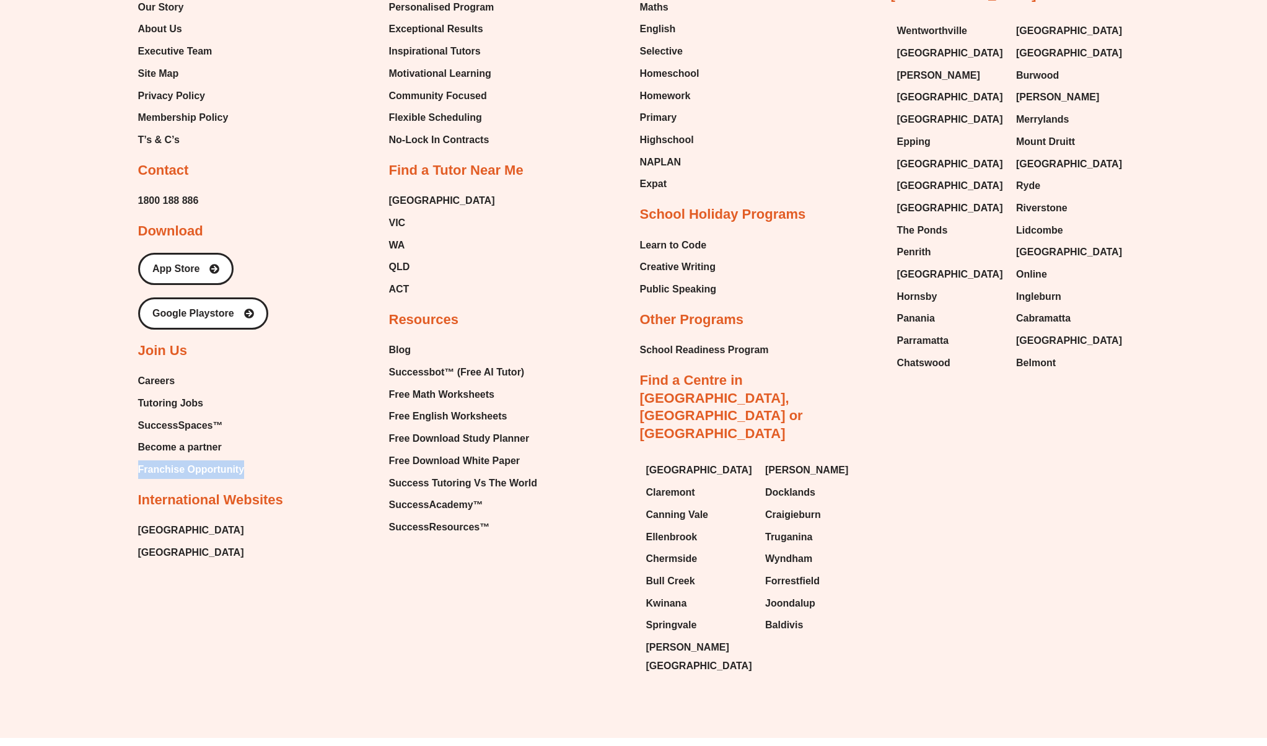
click at [280, 671] on div "Email Instagram Facebook Youtube Tumblr Linkedin About Our Story About Us Execu…" at bounding box center [633, 206] width 991 height 1063
click at [202, 456] on span "Become a partner" at bounding box center [180, 447] width 84 height 19
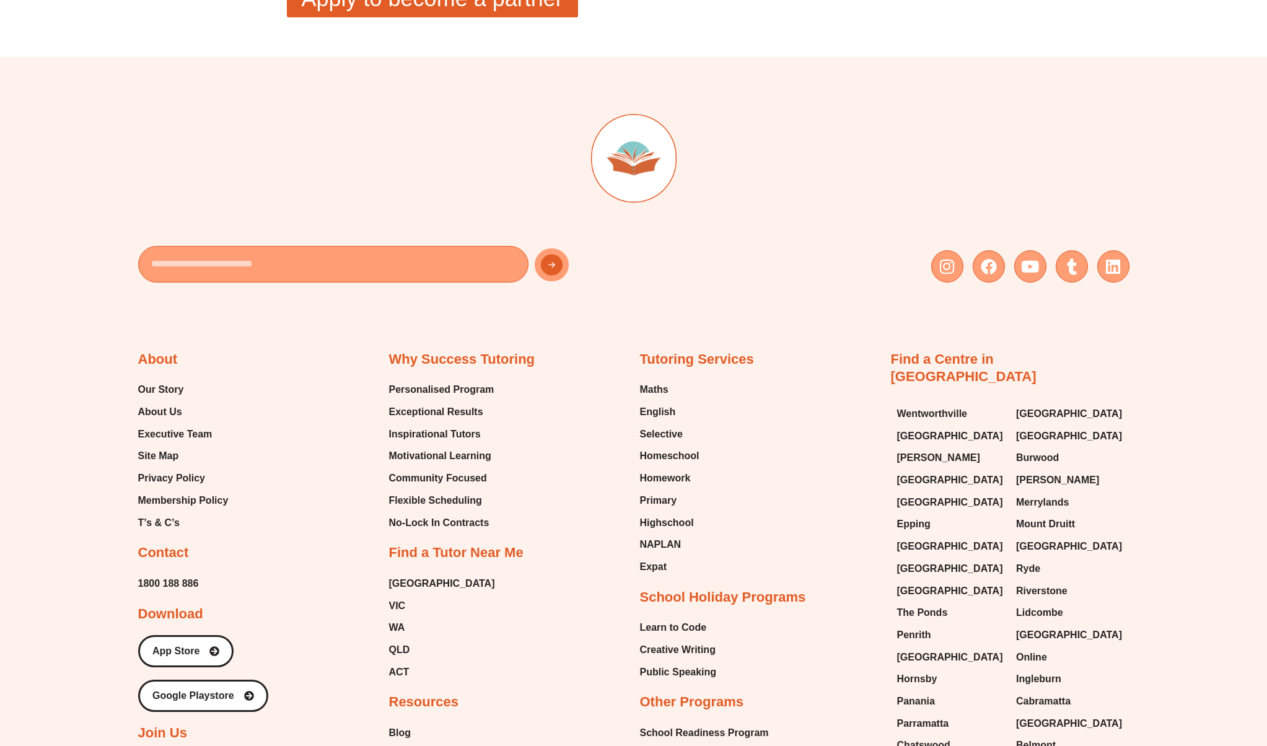
scroll to position [2396, 0]
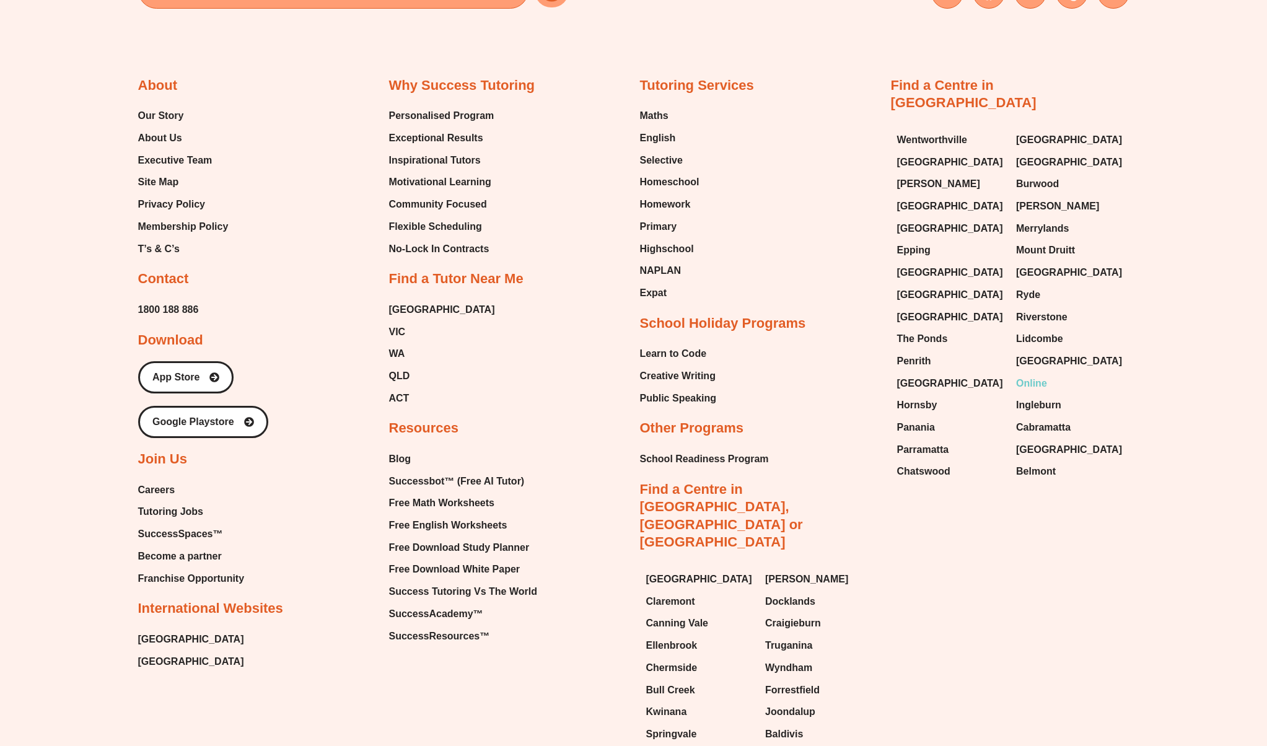
click at [1035, 374] on span "Online" at bounding box center [1031, 383] width 31 height 19
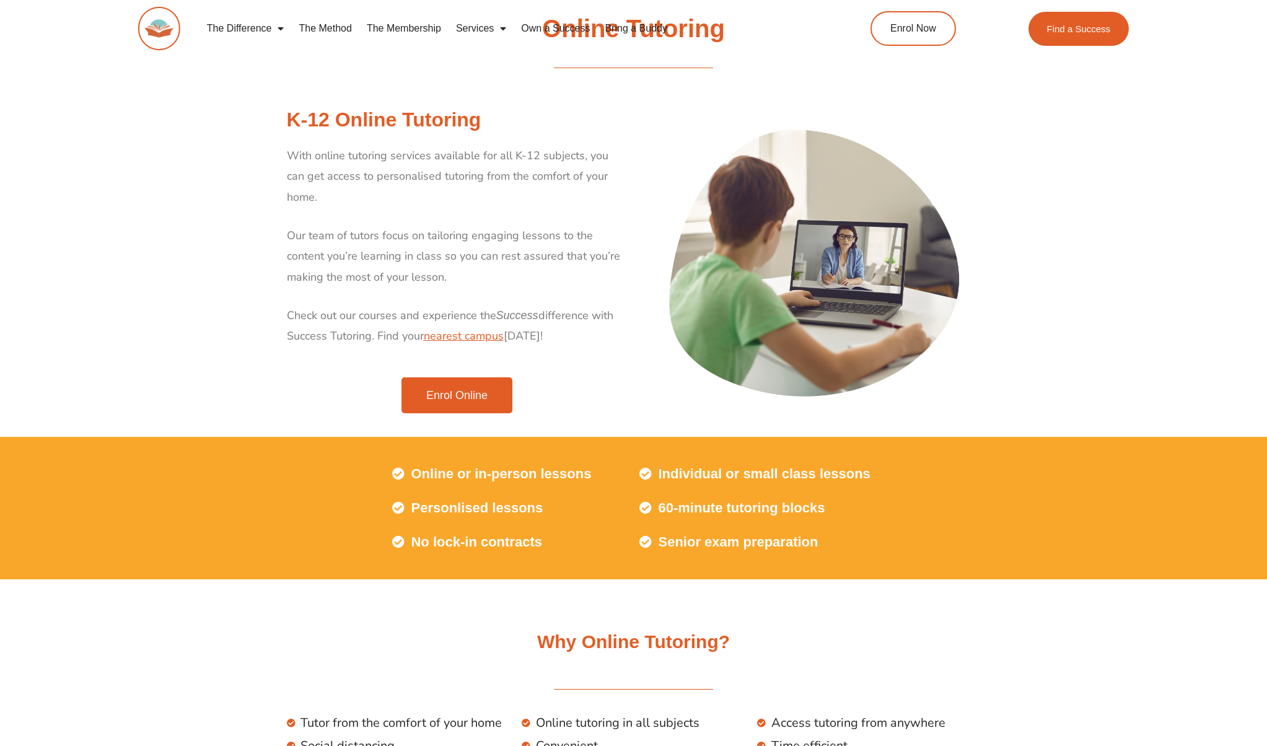
click at [476, 390] on span "Enrol Online" at bounding box center [456, 395] width 61 height 11
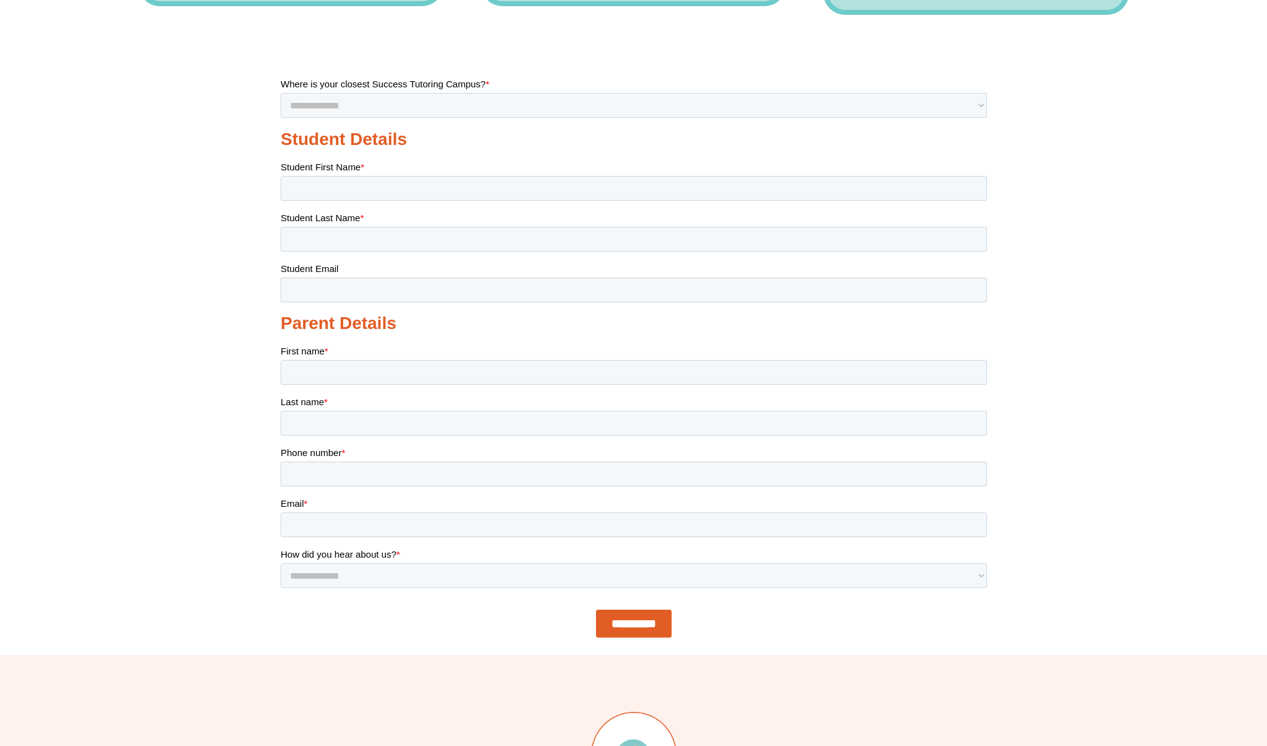
scroll to position [892, 0]
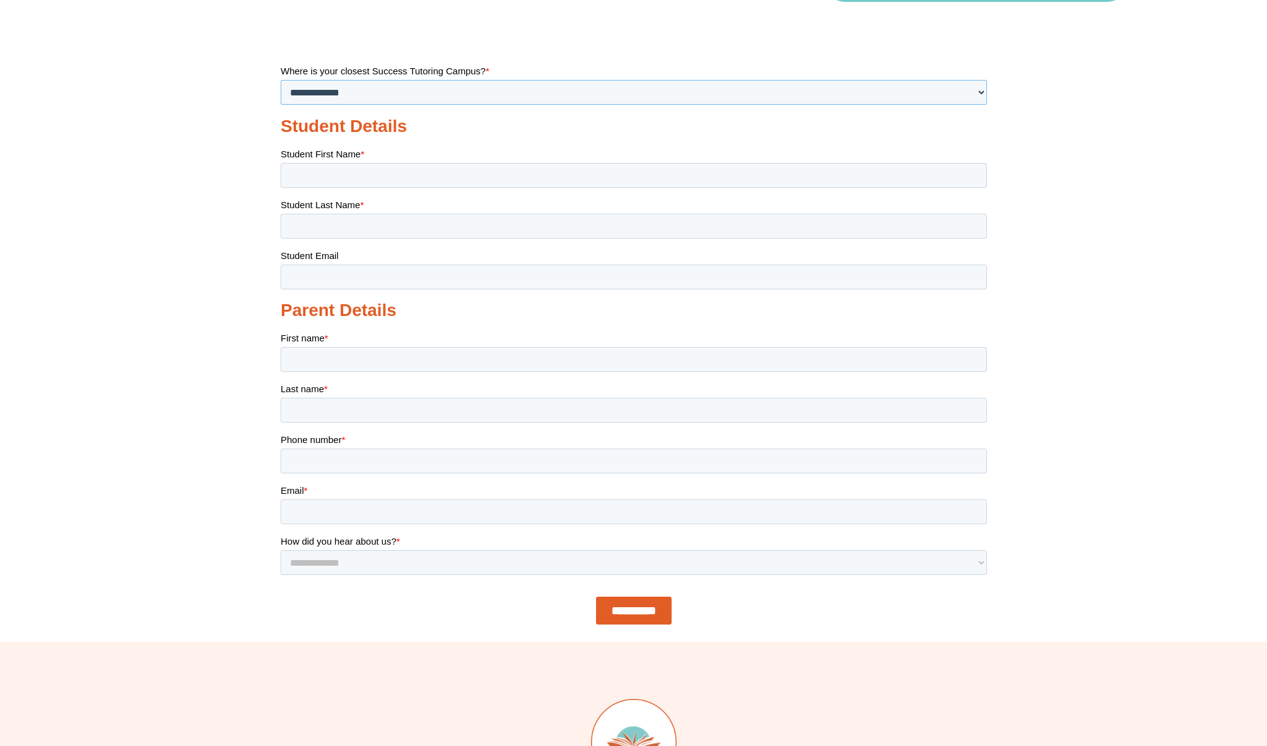
click at [413, 91] on select "**********" at bounding box center [633, 92] width 706 height 25
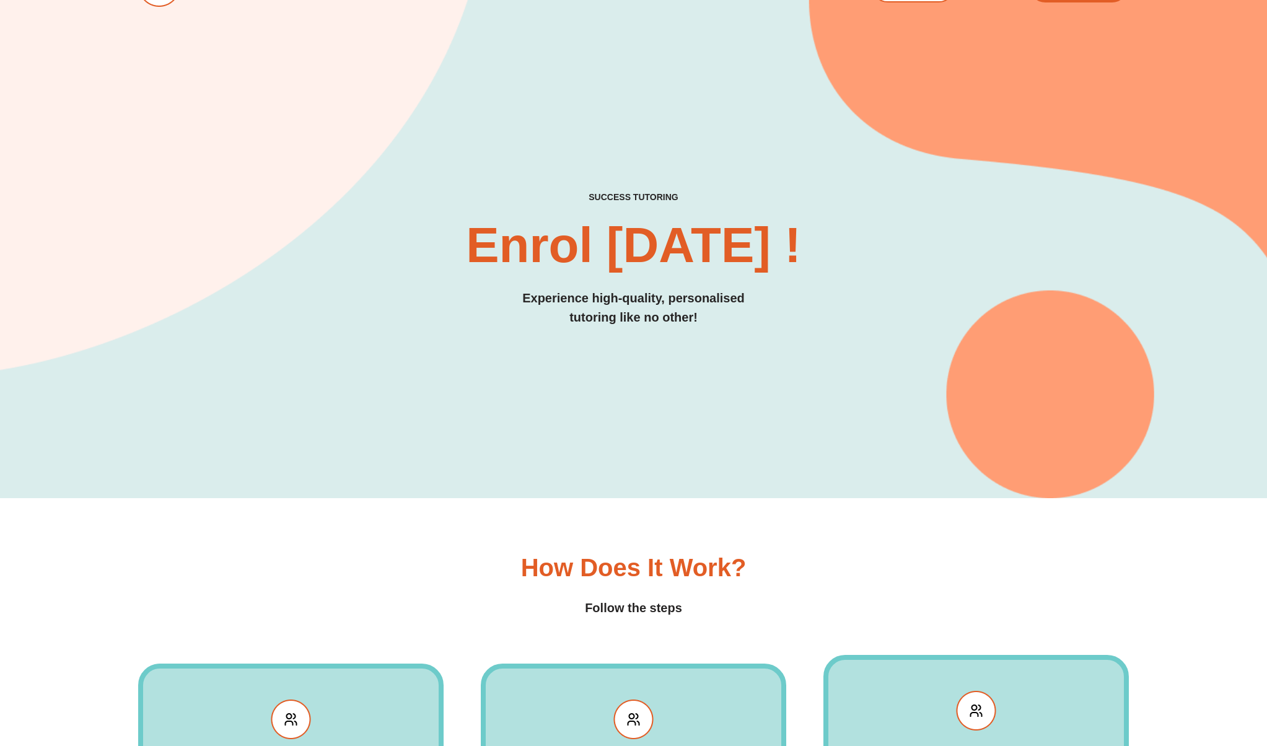
scroll to position [1219, 0]
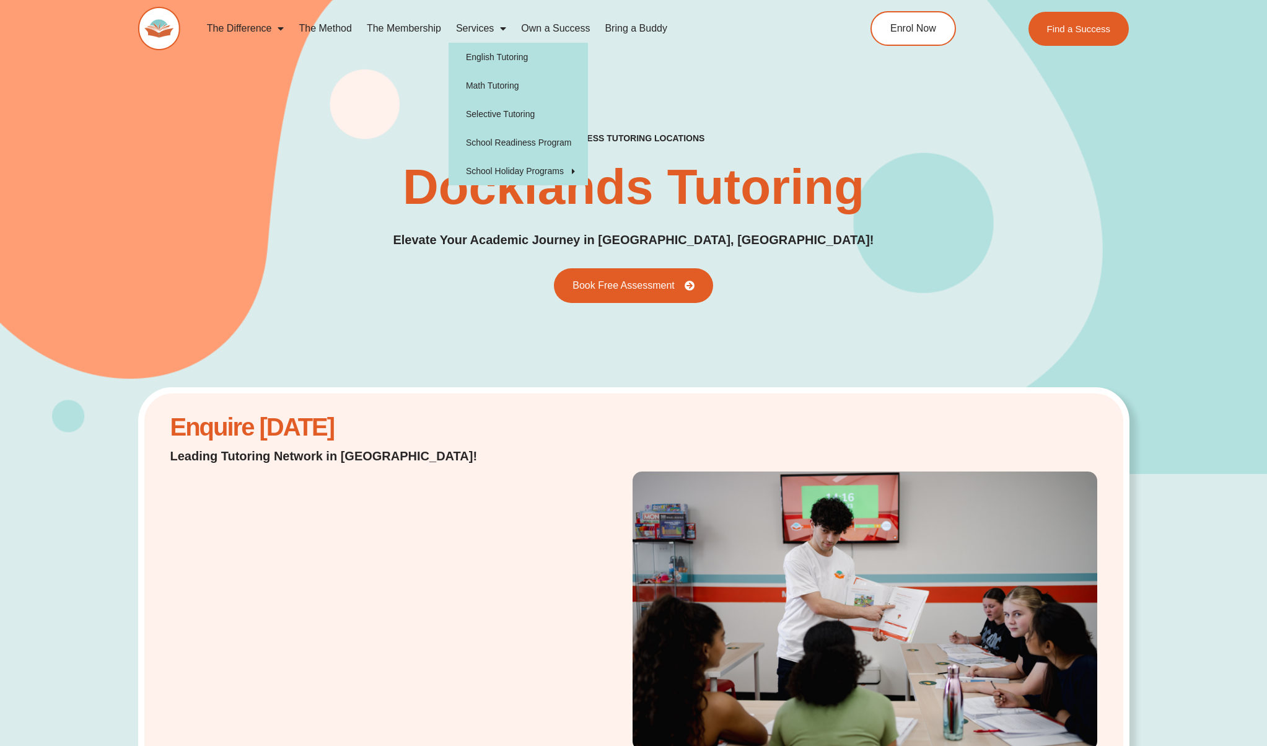
click at [495, 29] on span "Menu" at bounding box center [500, 28] width 12 height 22
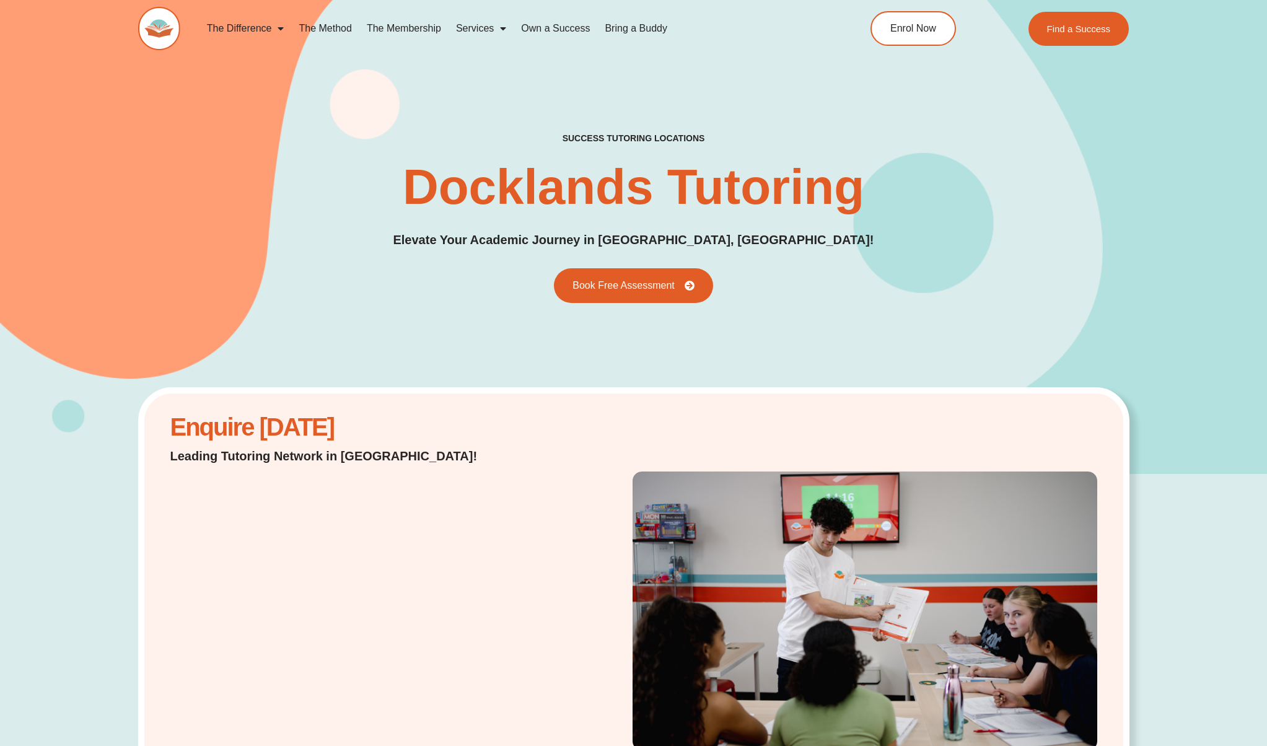
click at [495, 29] on span "Menu" at bounding box center [500, 28] width 12 height 22
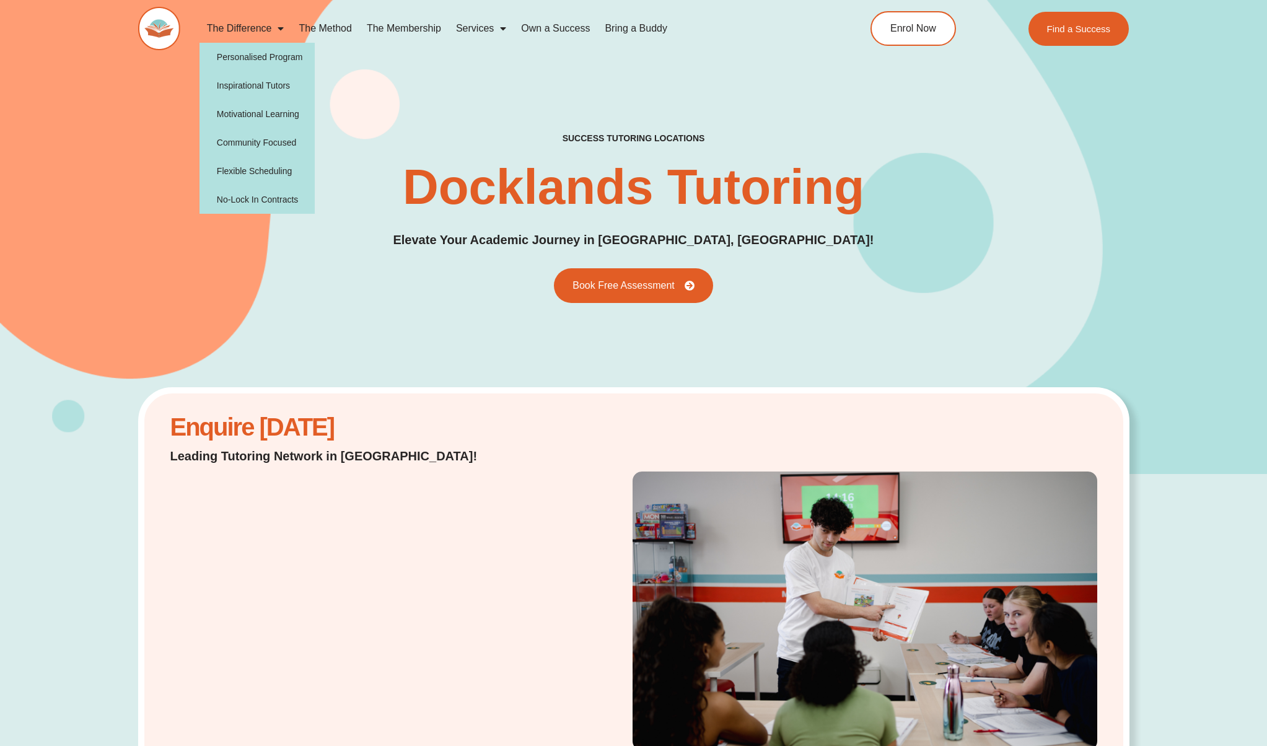
click at [272, 33] on span "Menu" at bounding box center [277, 28] width 12 height 22
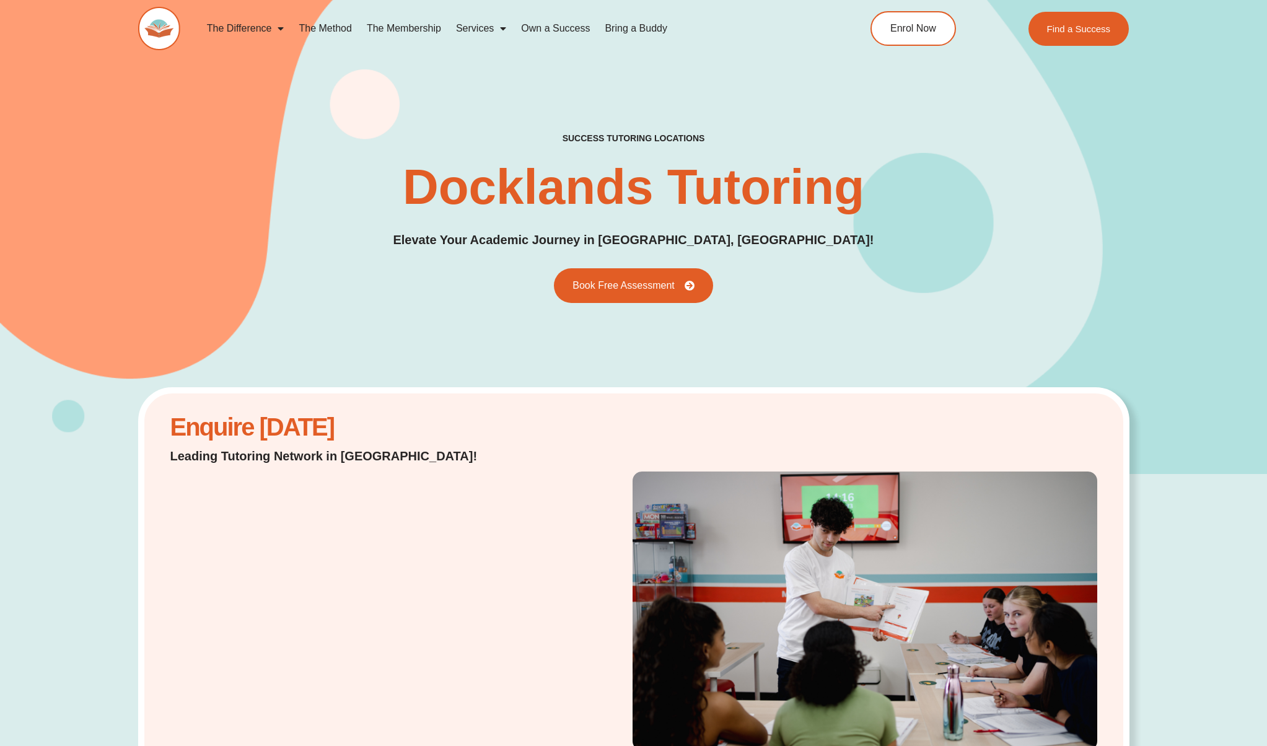
click at [272, 33] on span "Menu" at bounding box center [277, 28] width 12 height 22
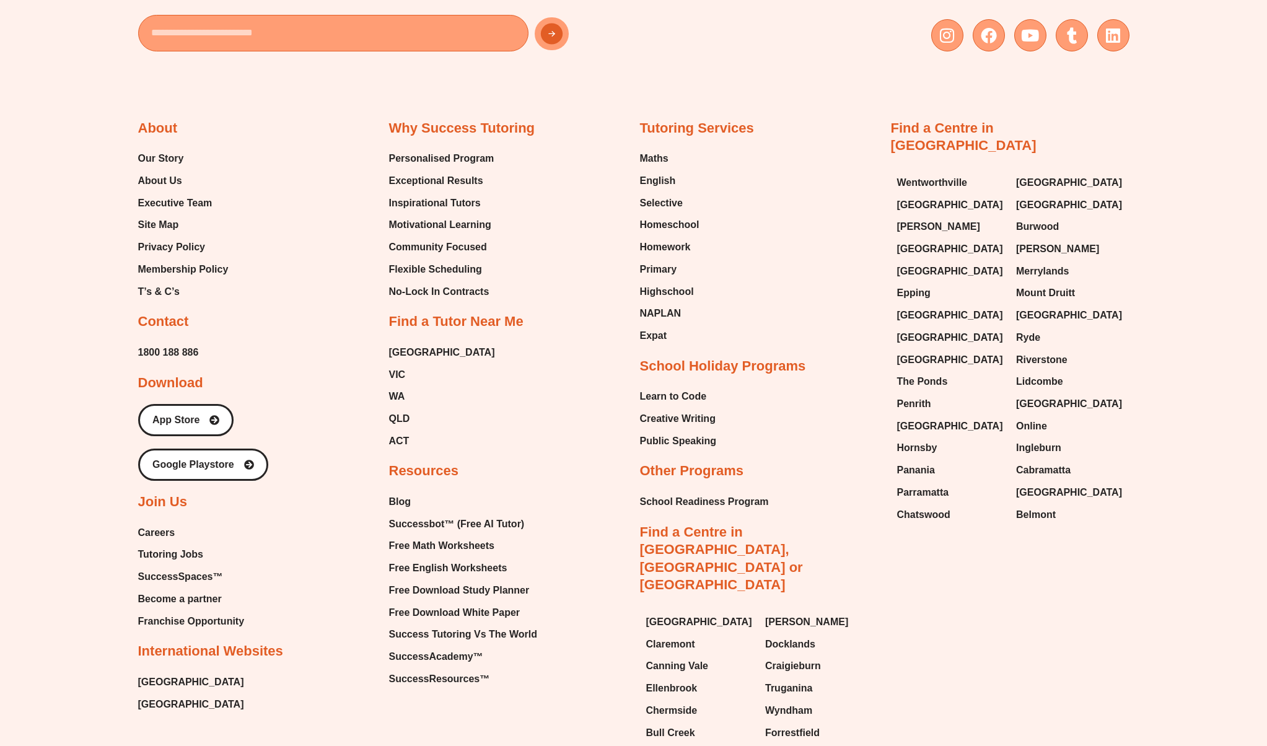
scroll to position [3120, 0]
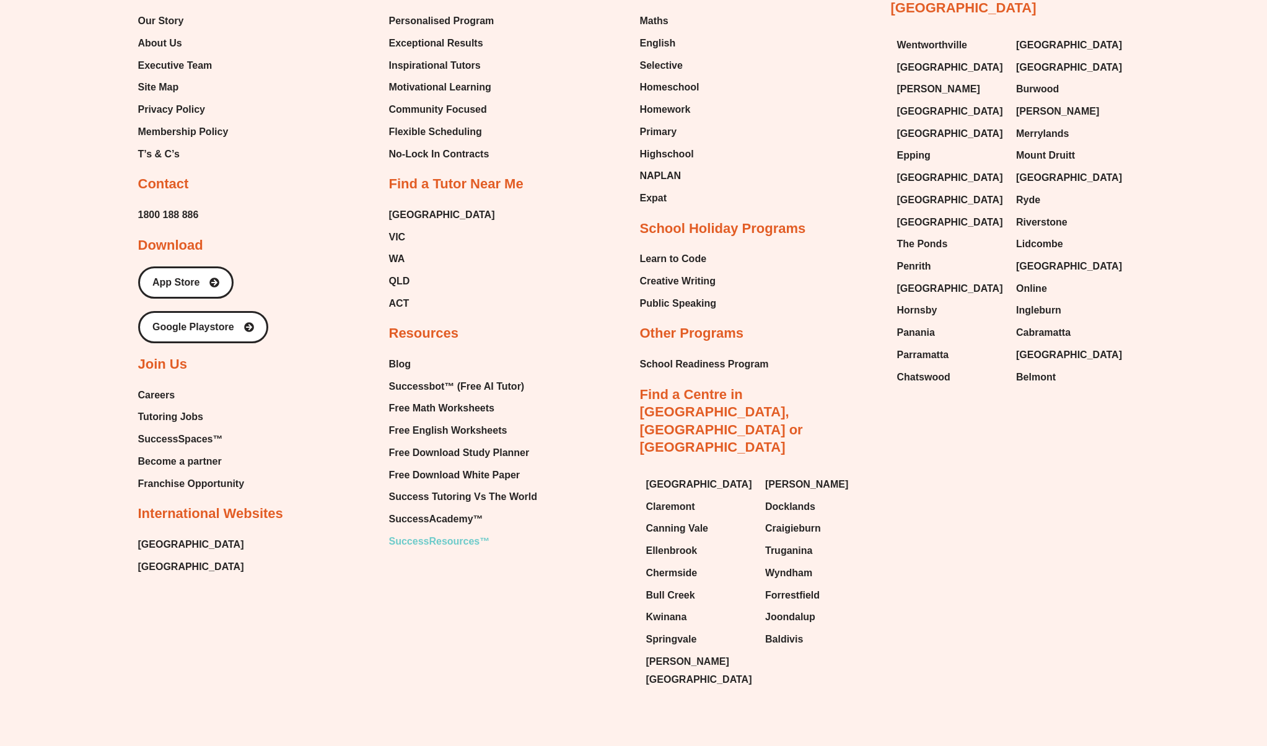
click at [458, 532] on span "SuccessResources™" at bounding box center [439, 541] width 101 height 19
click at [220, 474] on span "Franchise Opportunity" at bounding box center [191, 483] width 107 height 19
